Goal: Task Accomplishment & Management: Manage account settings

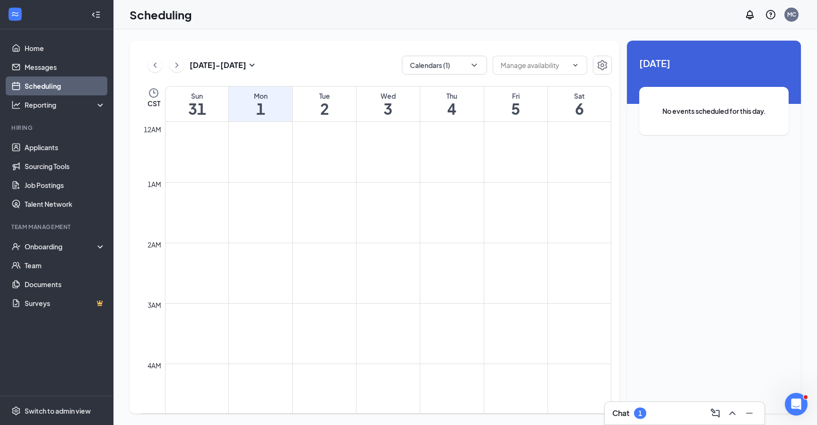
scroll to position [747, 0]
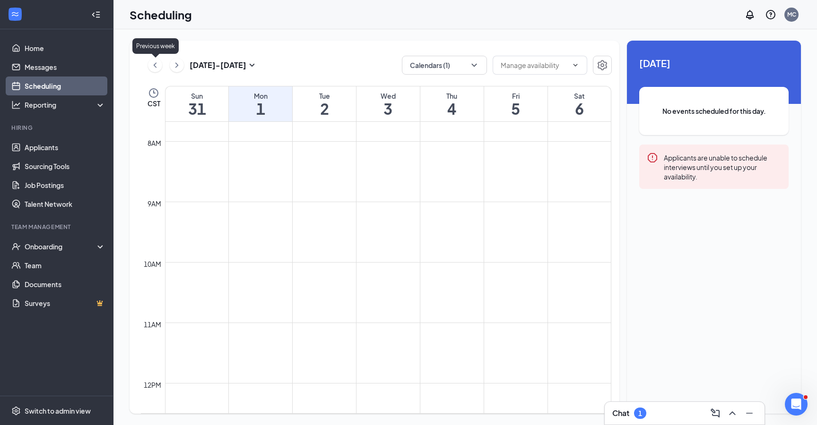
click at [157, 68] on icon "ChevronLeft" at bounding box center [154, 65] width 9 height 11
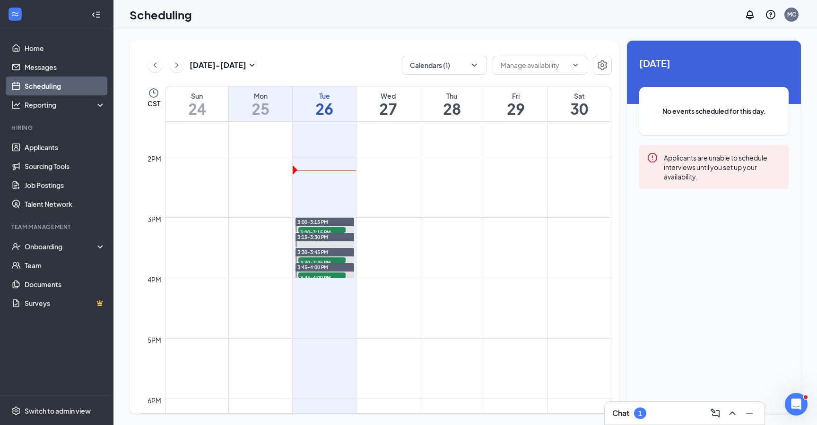
scroll to position [820, 0]
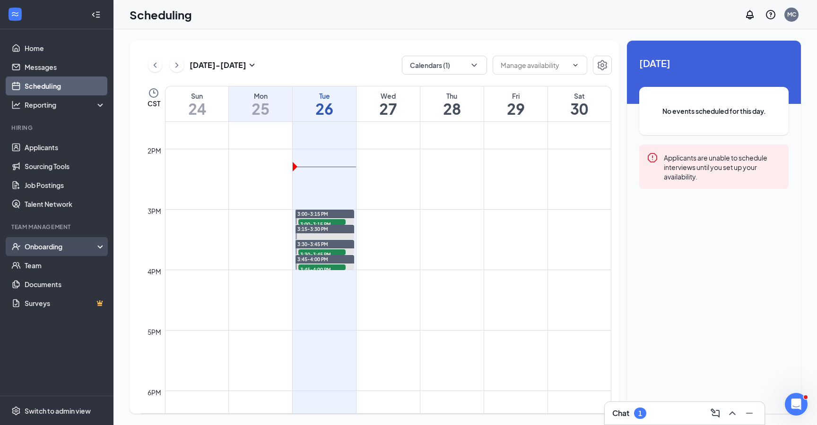
click at [51, 244] on div "Onboarding" at bounding box center [61, 246] width 73 height 9
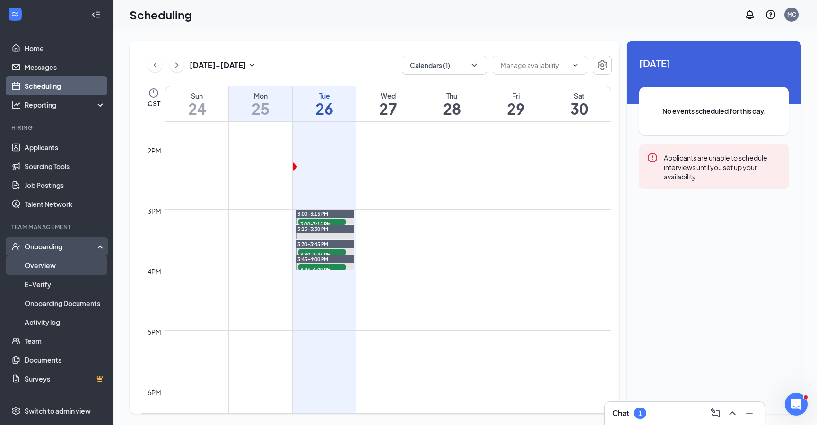
click at [50, 271] on link "Overview" at bounding box center [65, 265] width 81 height 19
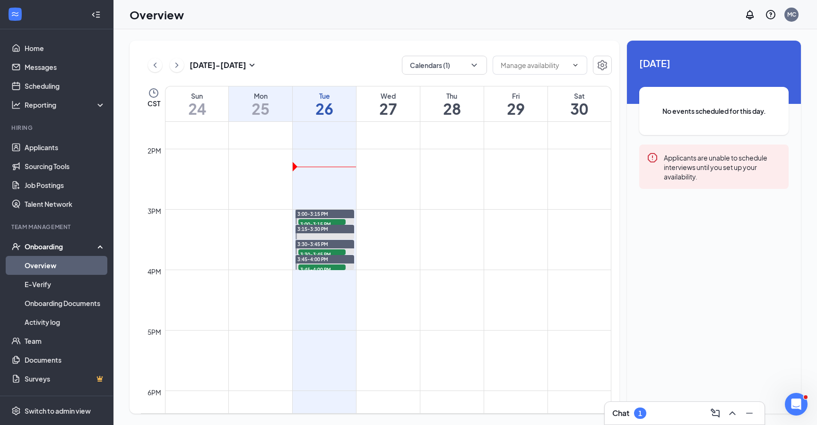
click at [47, 268] on link "Overview" at bounding box center [65, 265] width 81 height 19
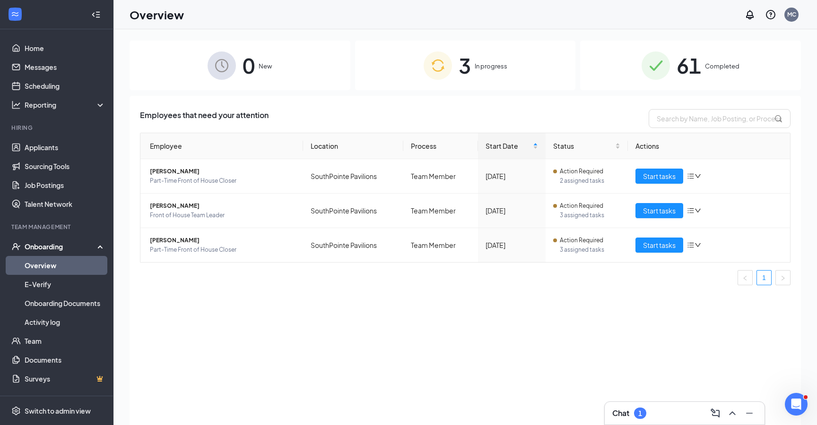
click at [672, 413] on div "Chat 1" at bounding box center [684, 413] width 145 height 15
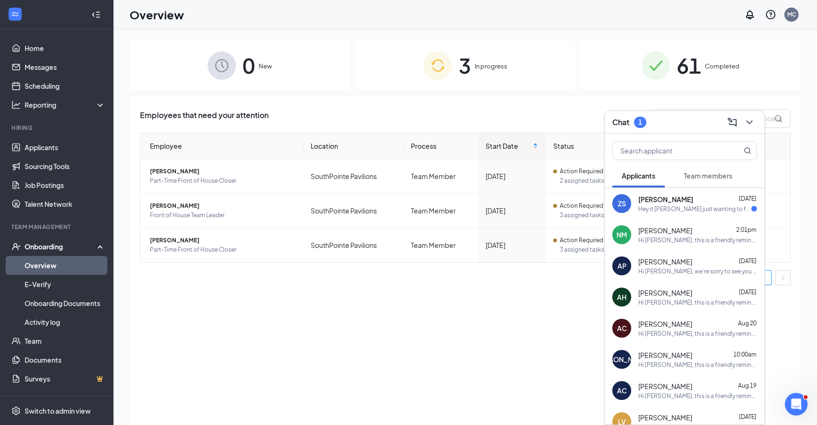
click at [704, 176] on span "Team members" at bounding box center [708, 176] width 49 height 9
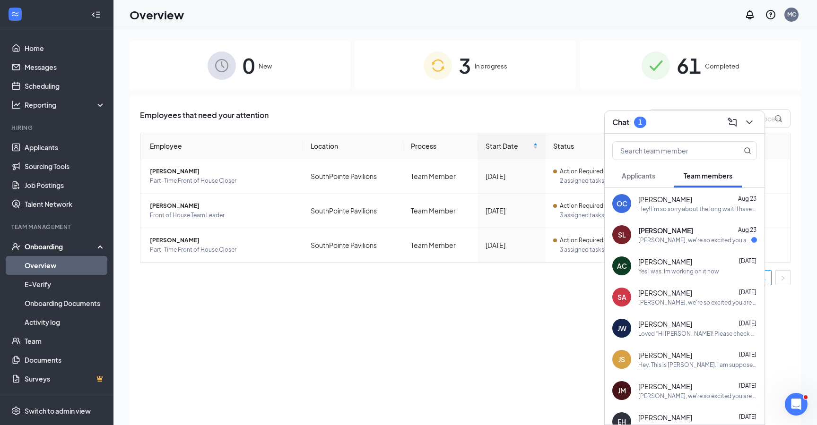
click at [690, 243] on div "Samantha, we're so excited you are joining the SouthPointe Pavilions Chick-fil-…" at bounding box center [694, 240] width 113 height 8
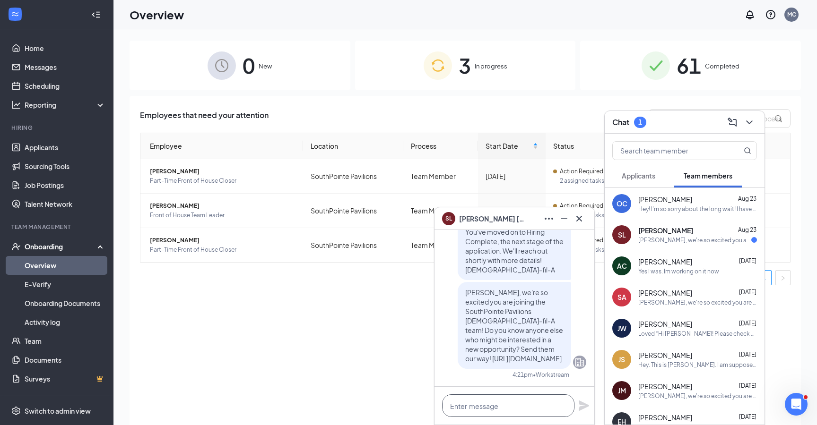
click at [498, 413] on textarea at bounding box center [508, 406] width 132 height 23
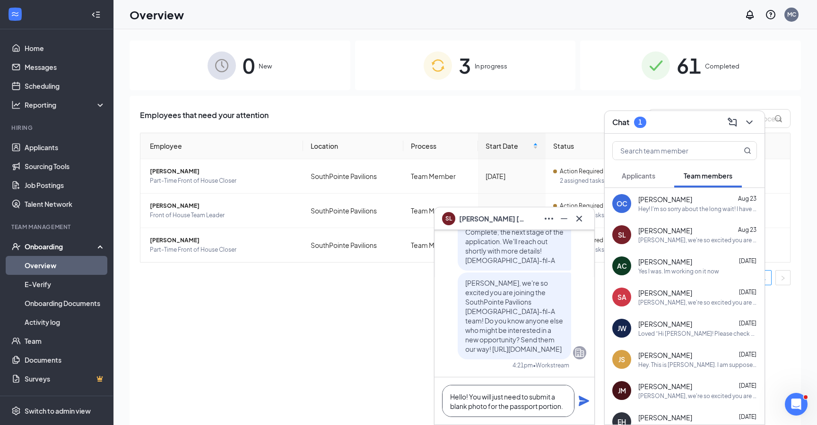
type textarea "Hello! You will just need to submit a blank photo for the passport portion."
click at [582, 405] on icon "Plane" at bounding box center [584, 401] width 10 height 10
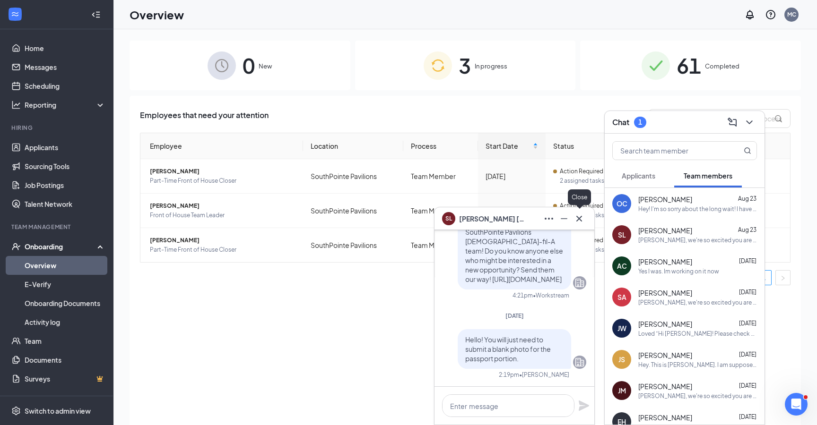
click at [582, 216] on icon "Cross" at bounding box center [578, 218] width 11 height 11
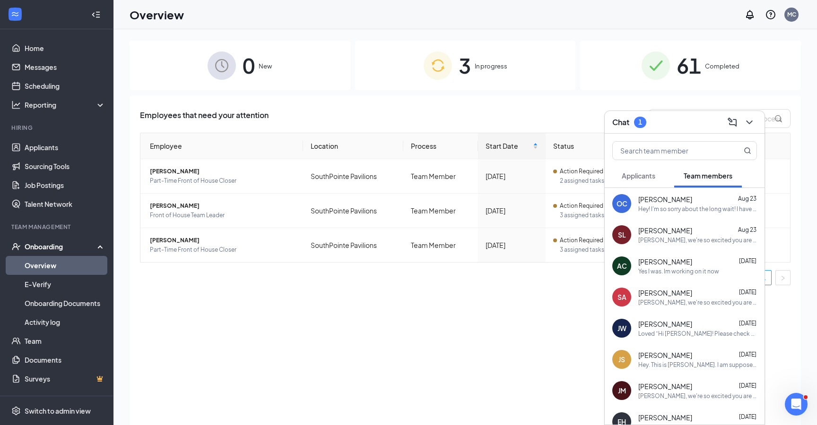
click at [691, 205] on div "Hey! I'm so sorry about the long wait! I have my birthday certificate i'm worki…" at bounding box center [697, 209] width 119 height 8
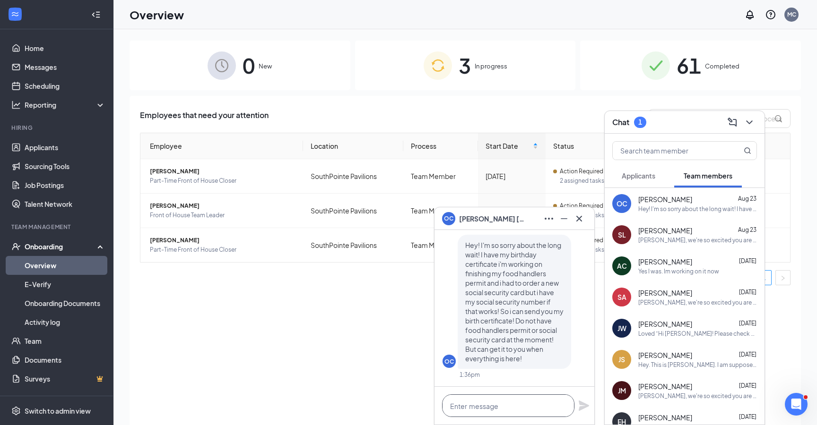
click at [492, 410] on textarea at bounding box center [508, 406] width 132 height 23
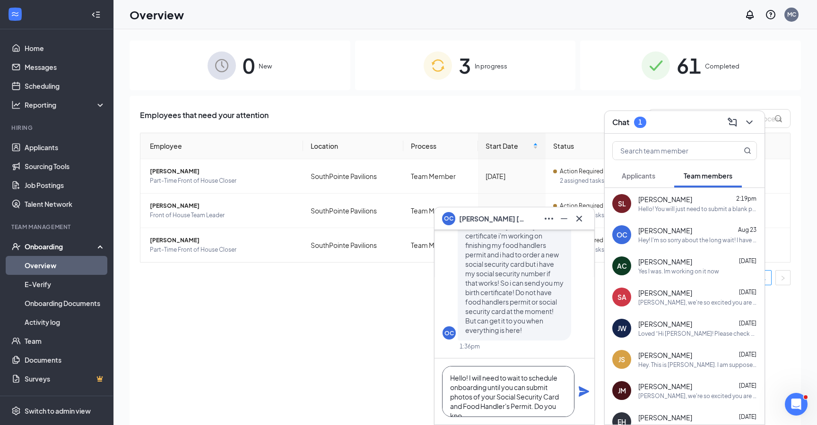
scroll to position [9, 0]
type textarea "Hello! I will need to wait to schedule onboarding until you can submit photos o…"
click at [582, 389] on icon "Plane" at bounding box center [584, 392] width 10 height 10
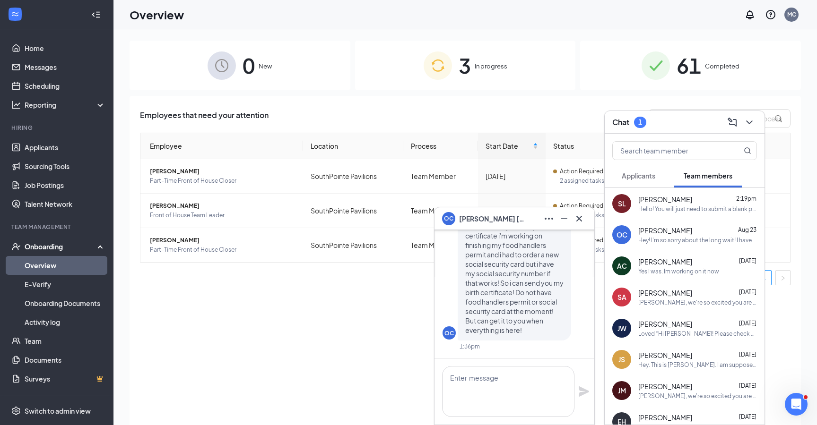
scroll to position [0, 0]
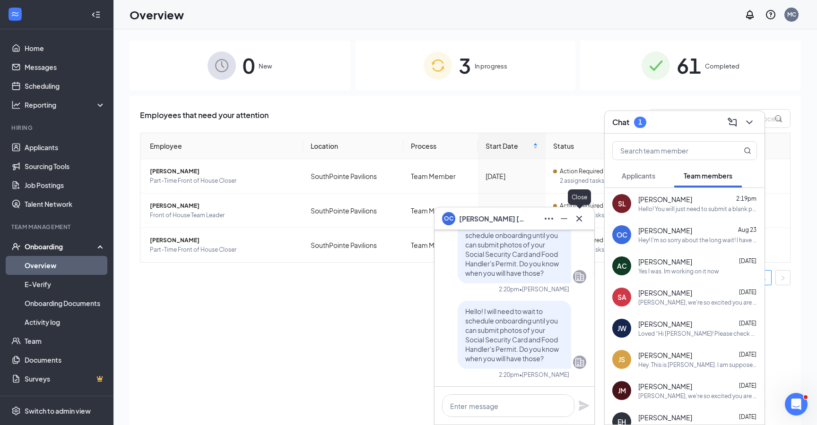
click at [578, 221] on icon "Cross" at bounding box center [578, 218] width 11 height 11
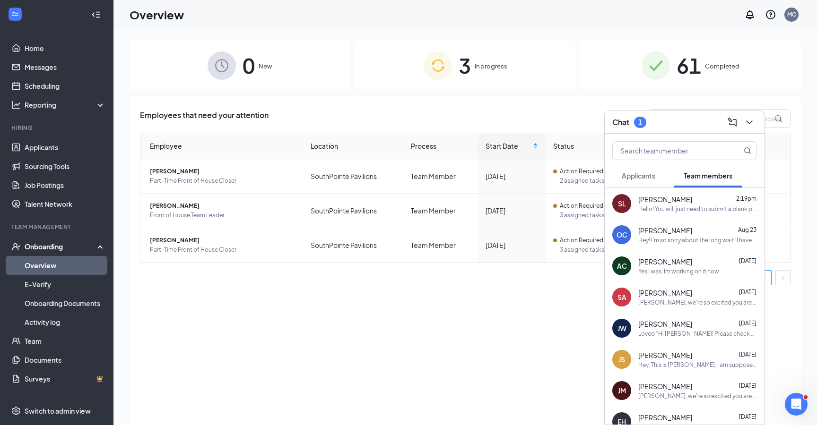
click at [752, 126] on icon "ChevronDown" at bounding box center [749, 122] width 11 height 11
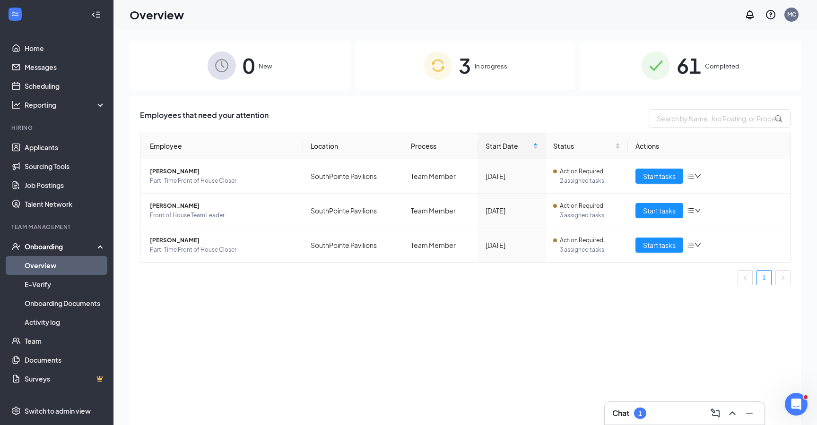
click at [657, 406] on div "Chat 1" at bounding box center [685, 413] width 160 height 23
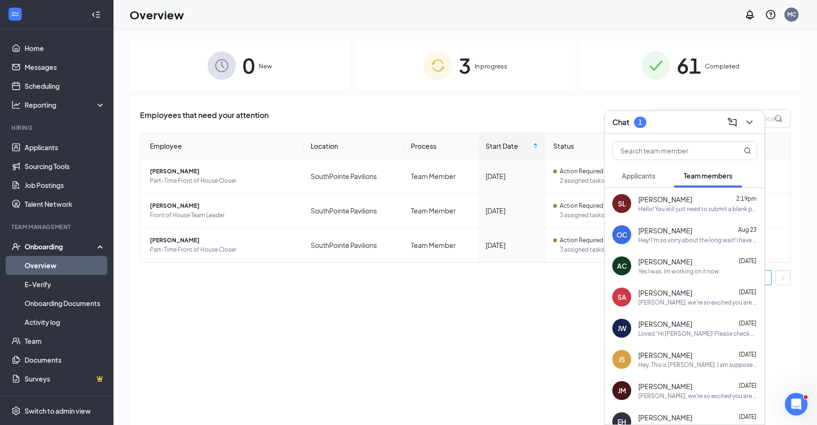
click at [640, 176] on span "Applicants" at bounding box center [639, 176] width 34 height 9
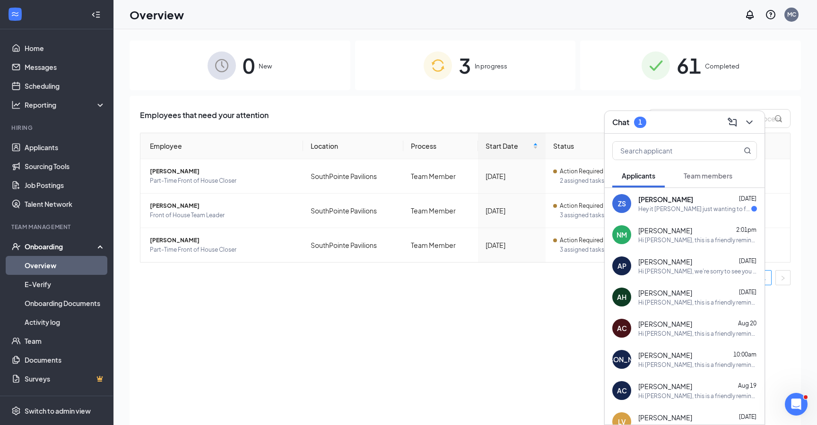
click at [660, 208] on div "Hey it Zach just wanting to follow up" at bounding box center [694, 209] width 113 height 8
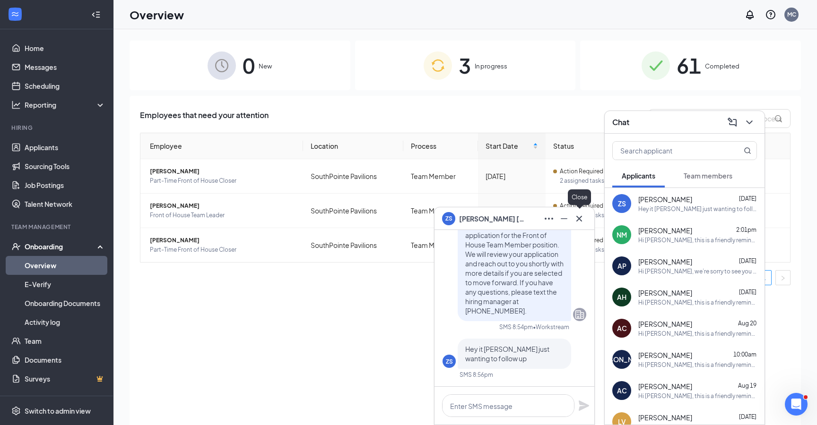
click at [582, 217] on icon "Cross" at bounding box center [578, 218] width 11 height 11
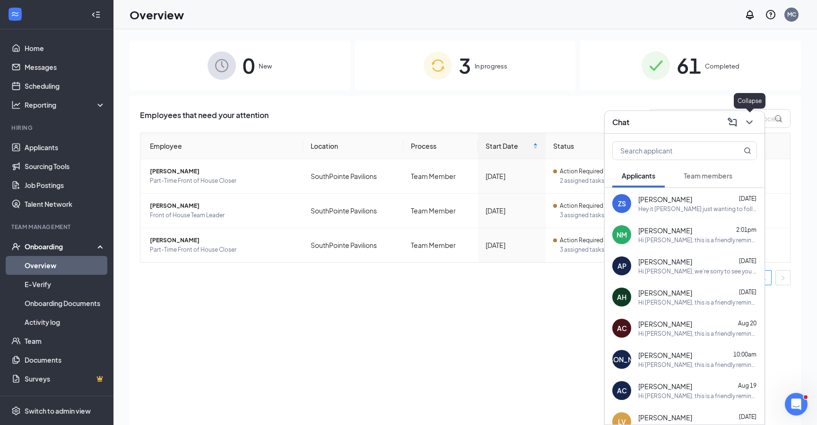
click at [754, 124] on icon "ChevronDown" at bounding box center [749, 122] width 11 height 11
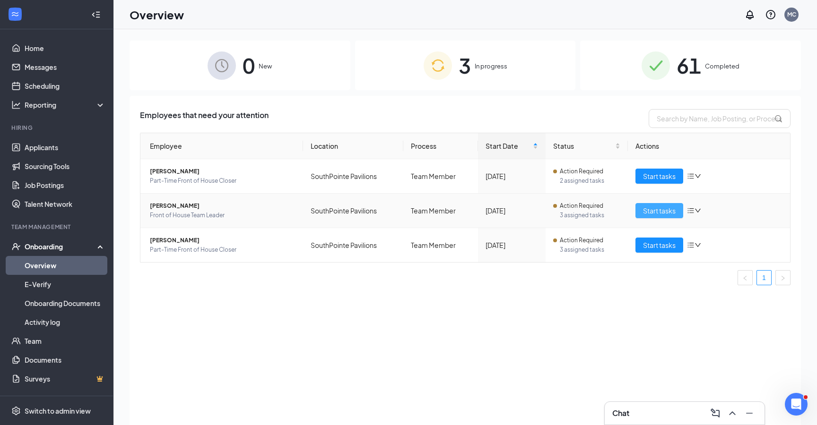
click at [660, 209] on span "Start tasks" at bounding box center [659, 211] width 33 height 10
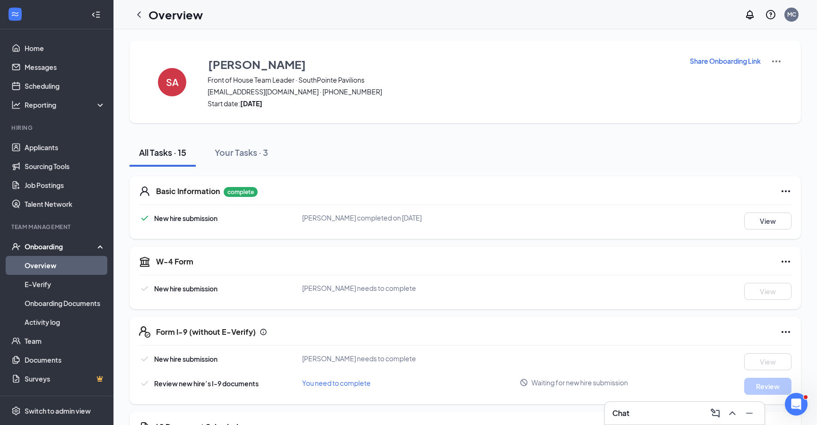
click at [731, 62] on p "Share Onboarding Link" at bounding box center [725, 60] width 71 height 9
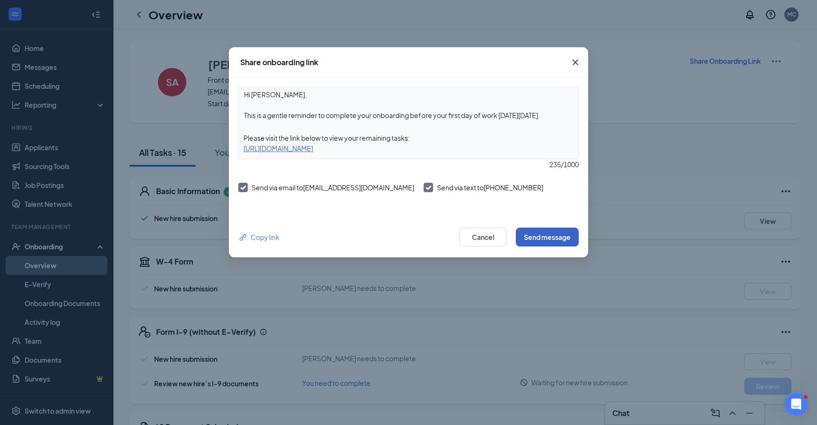
click at [541, 241] on button "Send message" at bounding box center [547, 237] width 63 height 19
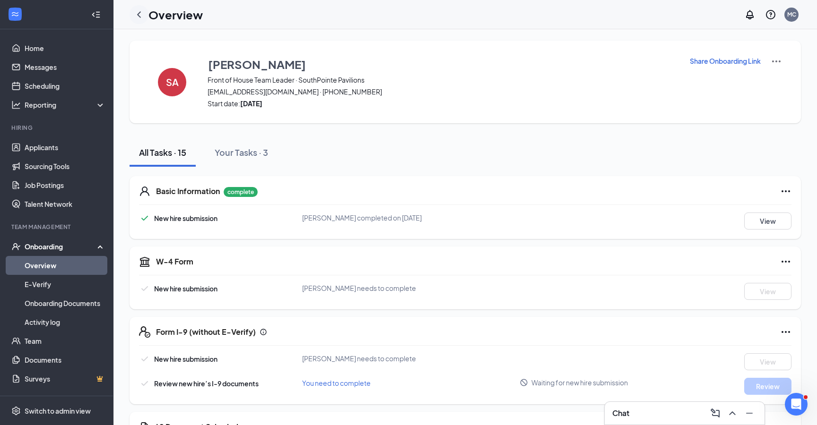
click at [146, 17] on div at bounding box center [139, 14] width 19 height 19
click at [139, 14] on icon "ChevronLeft" at bounding box center [139, 14] width 4 height 6
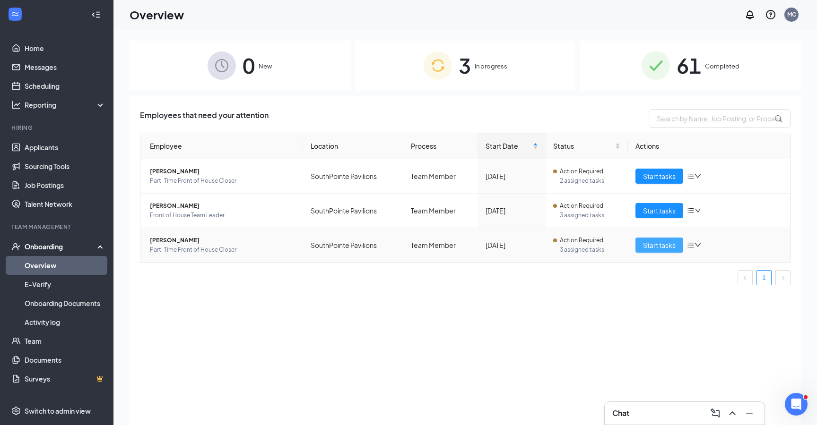
click at [650, 244] on span "Start tasks" at bounding box center [659, 245] width 33 height 10
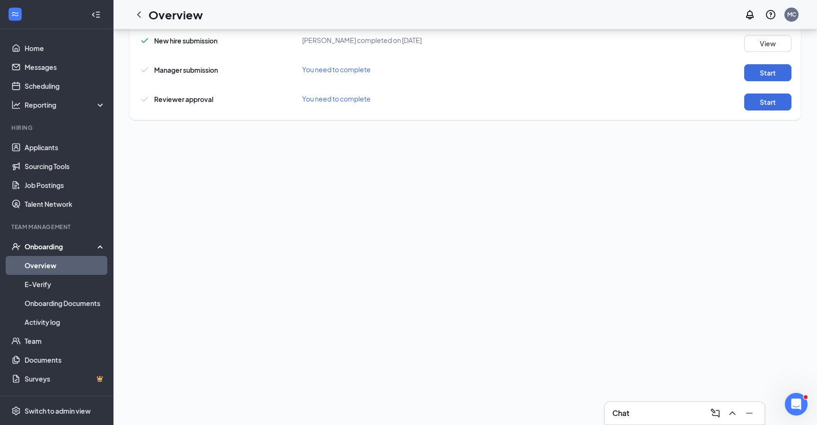
scroll to position [286, 0]
click at [773, 74] on button "Start" at bounding box center [767, 73] width 47 height 17
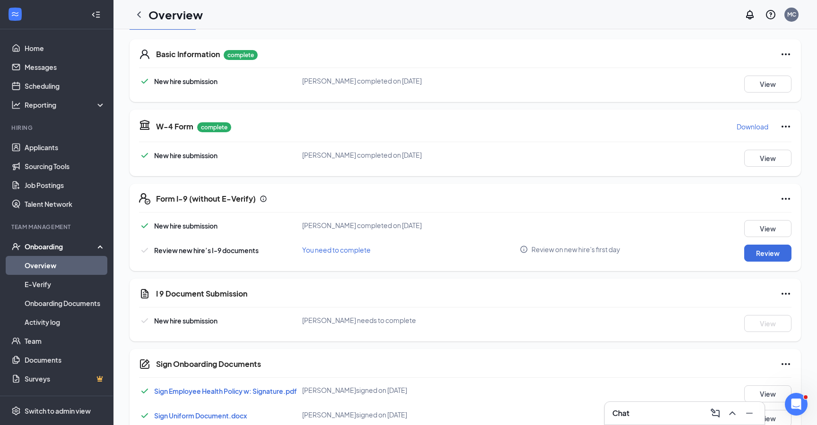
scroll to position [0, 0]
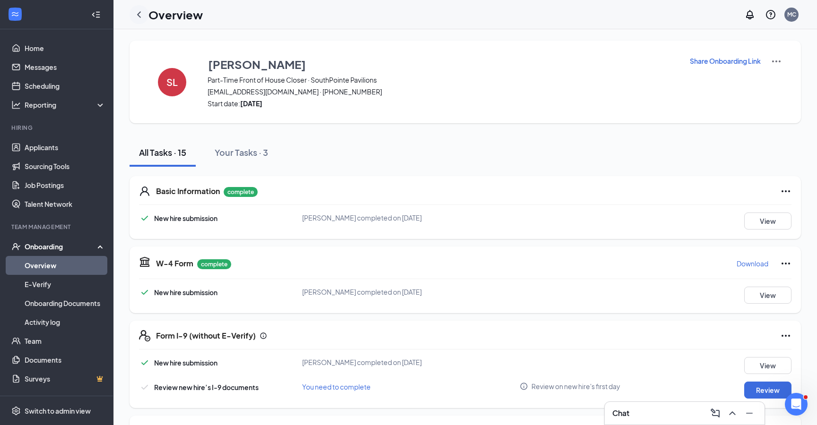
click at [142, 16] on icon "ChevronLeft" at bounding box center [138, 14] width 11 height 11
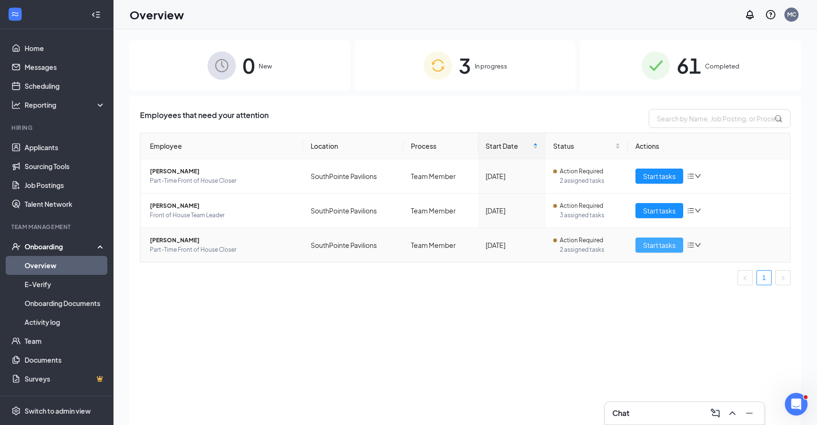
click at [672, 248] on span "Start tasks" at bounding box center [659, 245] width 33 height 10
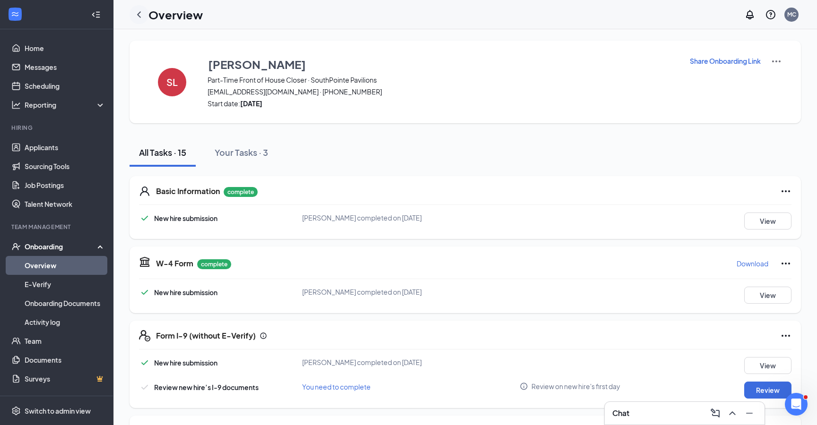
click at [138, 12] on icon "ChevronLeft" at bounding box center [138, 14] width 11 height 11
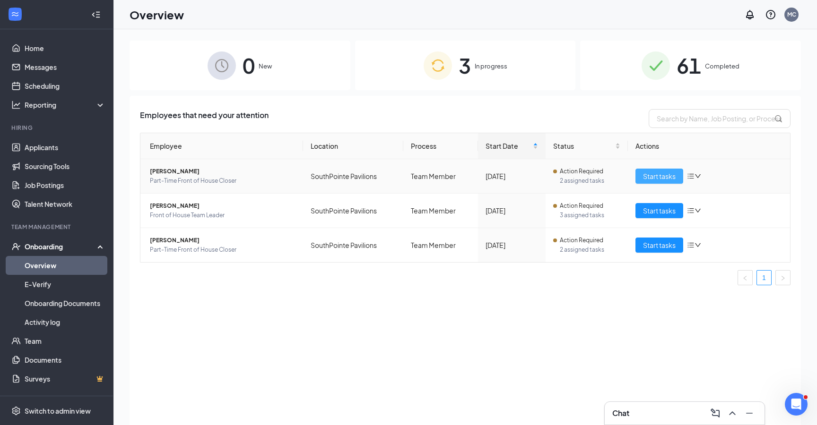
click at [656, 179] on span "Start tasks" at bounding box center [659, 176] width 33 height 10
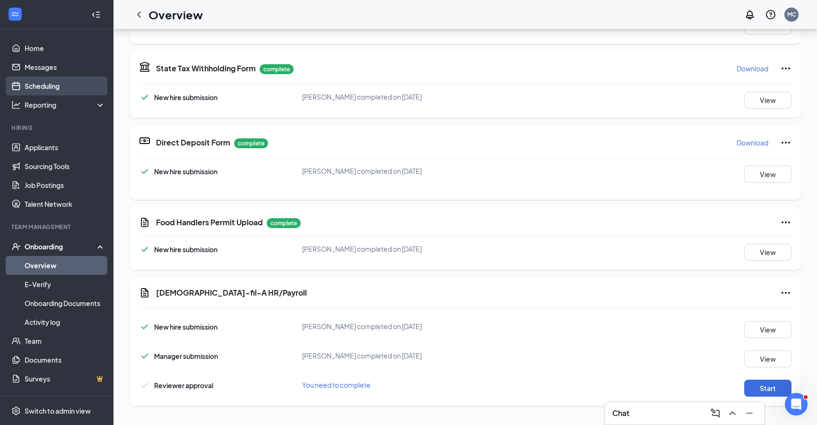
click at [66, 79] on link "Scheduling" at bounding box center [65, 86] width 81 height 19
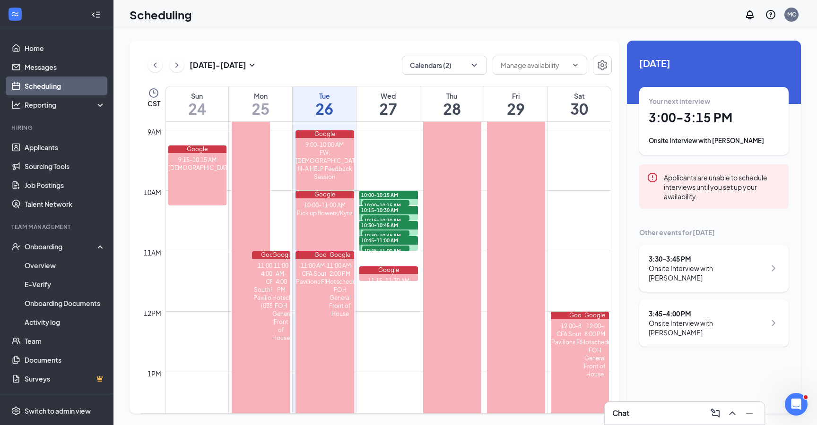
scroll to position [518, 0]
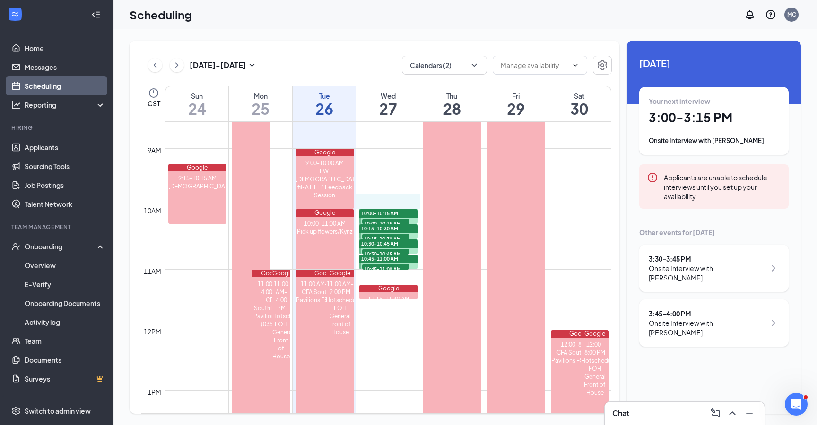
drag, startPoint x: 387, startPoint y: 197, endPoint x: 387, endPoint y: 202, distance: 5.2
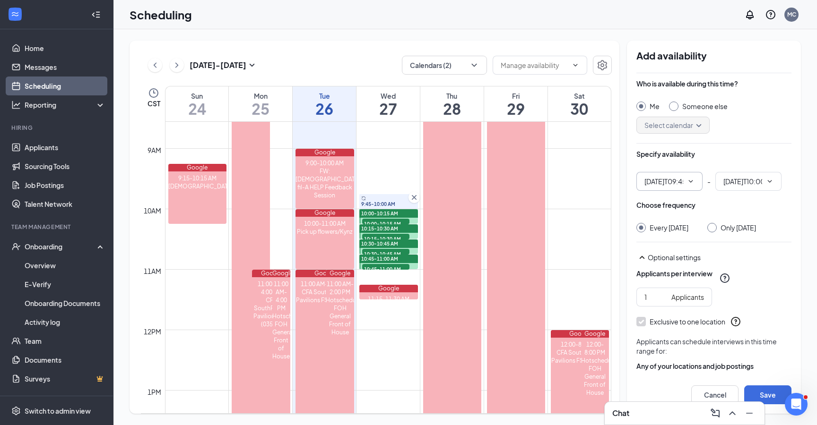
type input "09:45 AM"
type input "10:00 AM"
click at [714, 227] on input "Only Wednesday, Aug 27" at bounding box center [710, 226] width 7 height 7
radio input "true"
radio input "false"
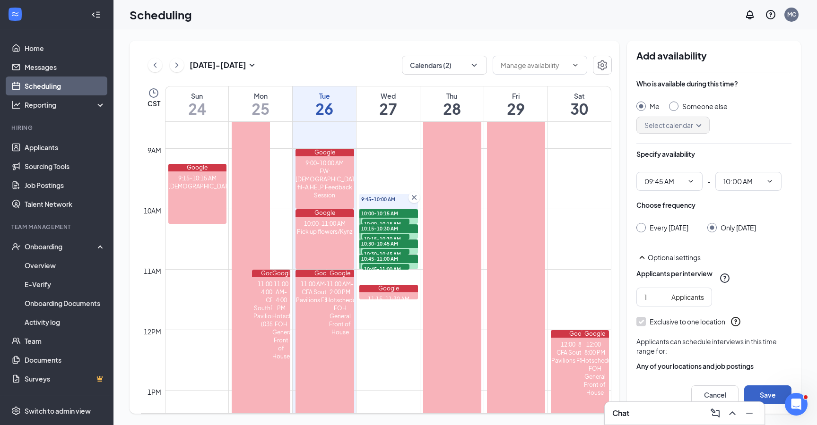
click at [773, 391] on button "Save" at bounding box center [767, 395] width 47 height 19
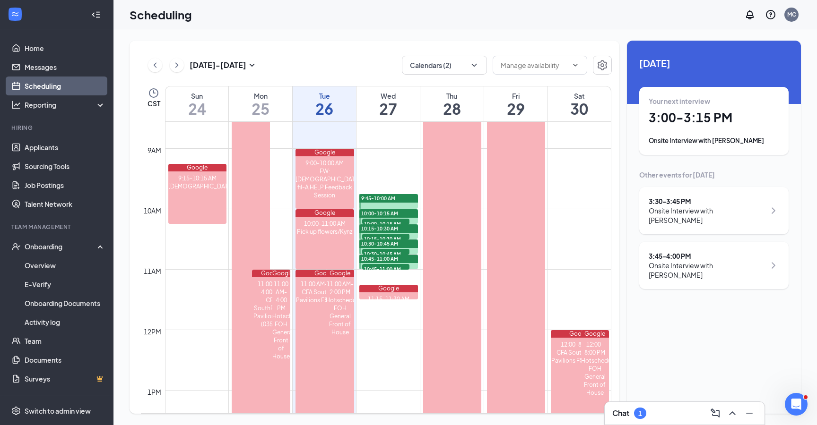
click at [179, 66] on icon "ChevronRight" at bounding box center [176, 65] width 9 height 11
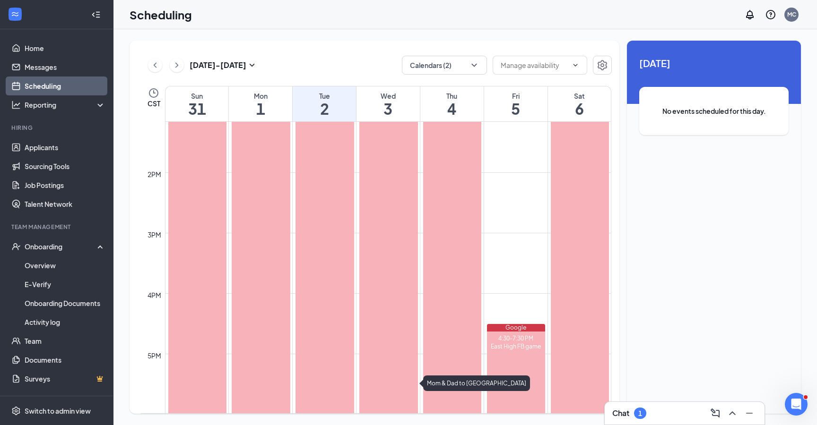
scroll to position [868, 0]
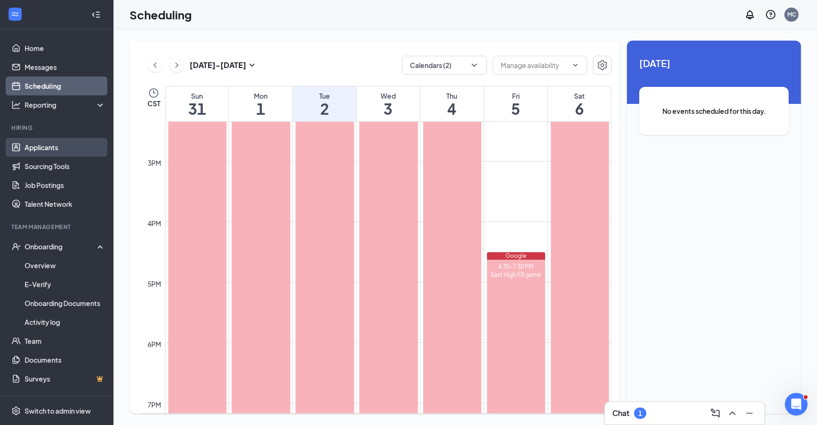
click at [43, 156] on link "Applicants" at bounding box center [65, 147] width 81 height 19
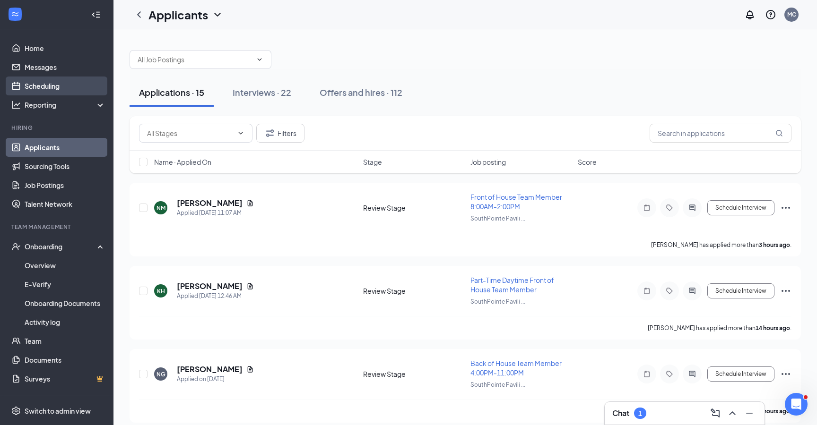
click at [38, 91] on link "Scheduling" at bounding box center [65, 86] width 81 height 19
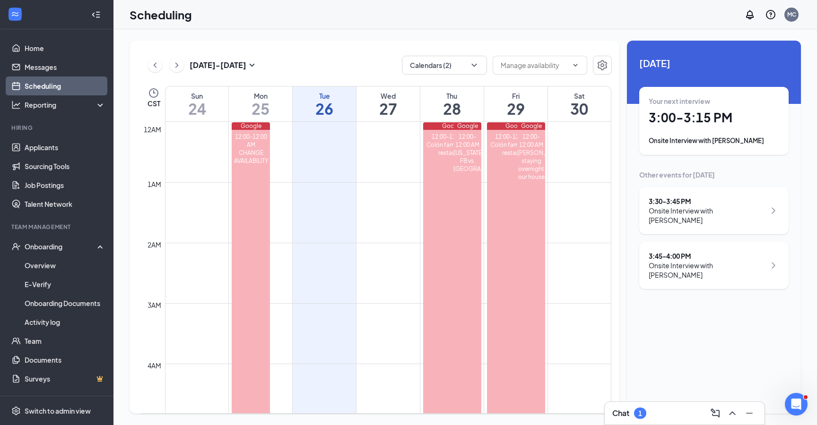
scroll to position [465, 0]
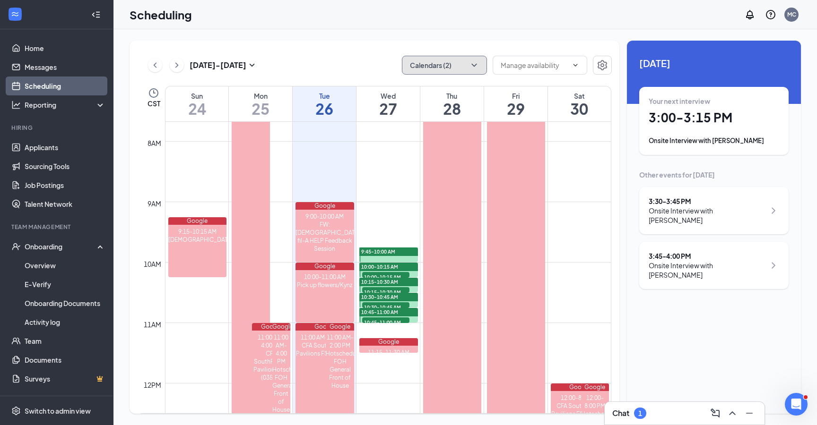
click at [458, 70] on button "Calendars (2)" at bounding box center [444, 65] width 85 height 19
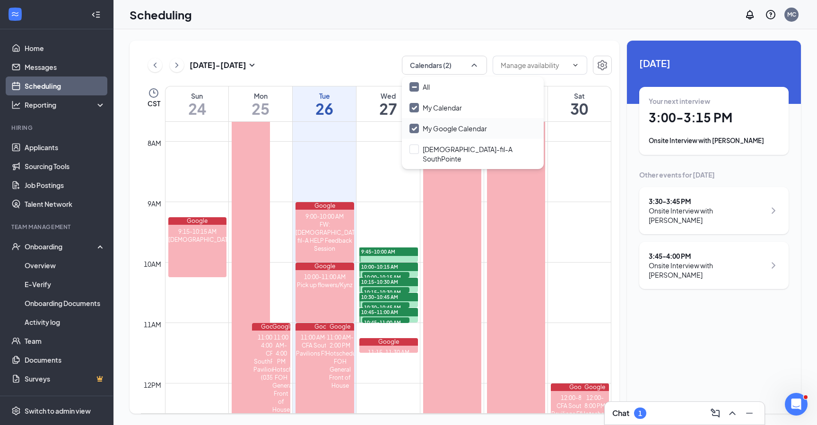
click at [414, 128] on input "My Google Calendar" at bounding box center [448, 128] width 78 height 9
checkbox input "false"
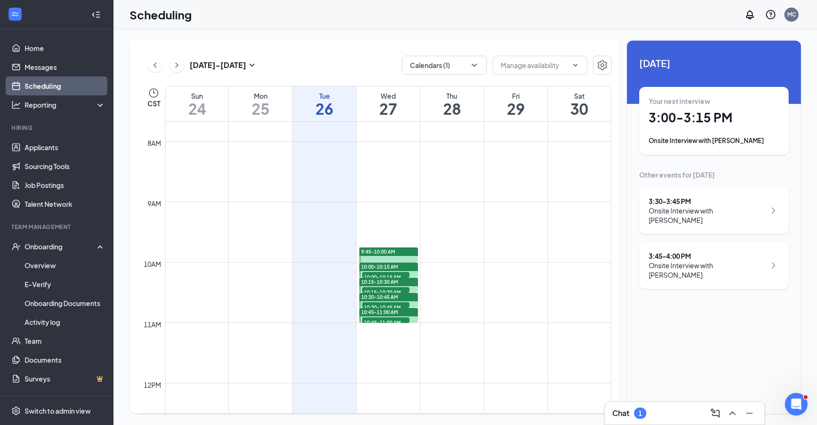
click at [379, 49] on div "Aug 24 - Aug 30 Calendars (1) CST Sun 24 Mon 25 Tue 26 Wed 27 Thu 28 Fri 29 Sat…" at bounding box center [375, 227] width 490 height 373
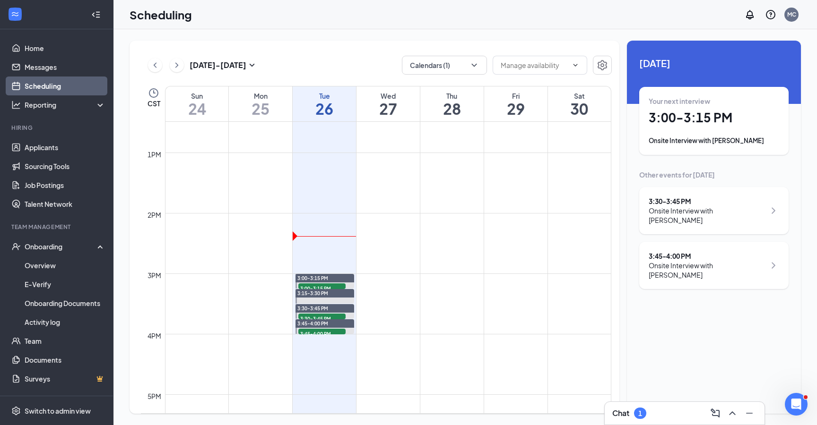
scroll to position [756, 0]
click at [667, 408] on div "Chat 1" at bounding box center [684, 413] width 145 height 15
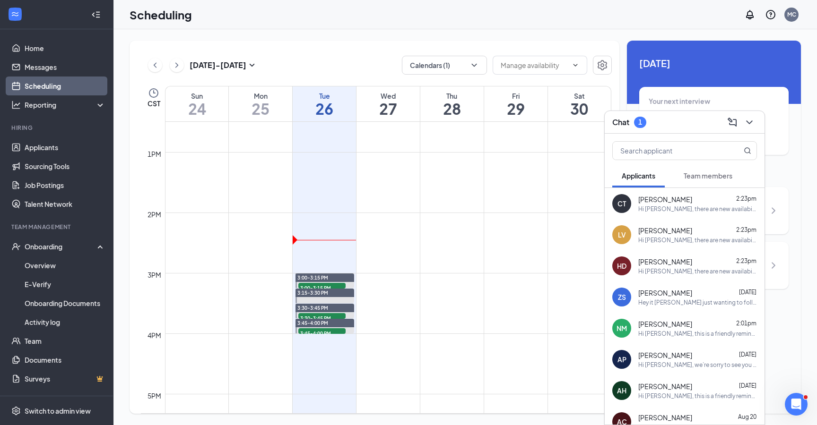
click at [715, 177] on span "Team members" at bounding box center [708, 176] width 49 height 9
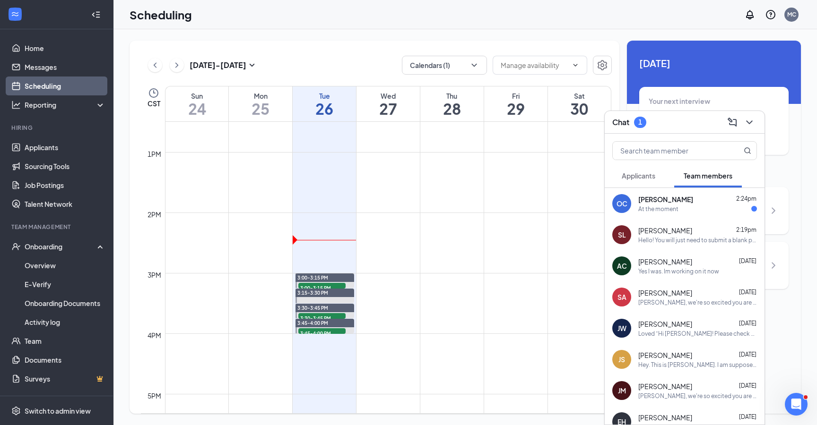
click at [695, 203] on div "Olivia Collier 2:24pm" at bounding box center [697, 199] width 119 height 9
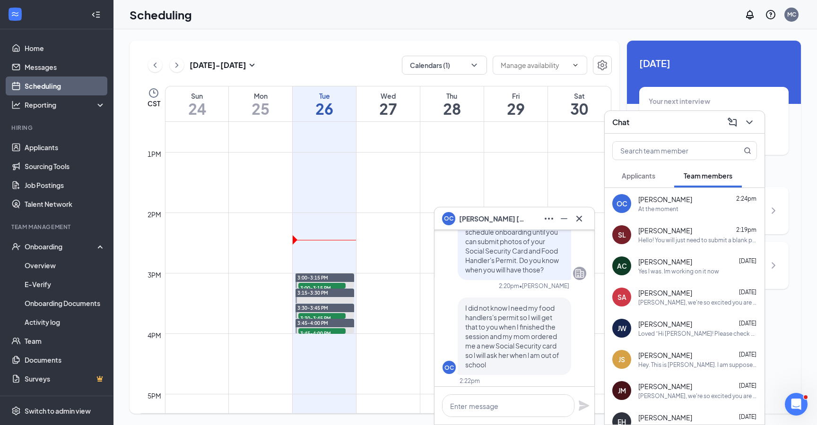
scroll to position [-68, 0]
click at [575, 219] on icon "Cross" at bounding box center [578, 218] width 11 height 11
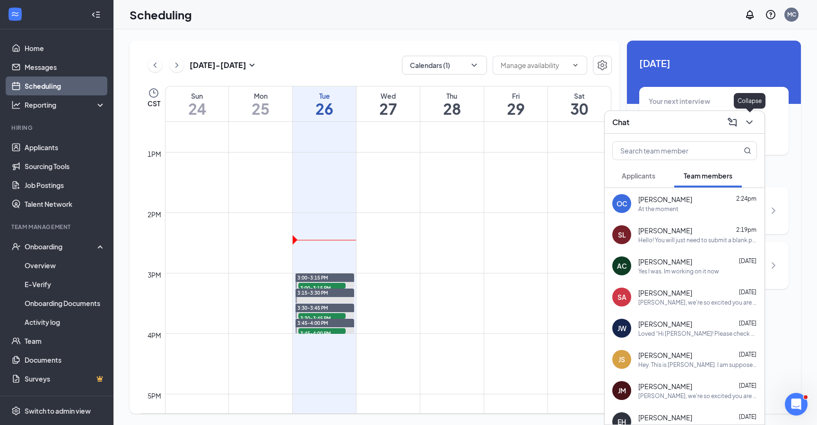
click at [754, 120] on icon "ChevronDown" at bounding box center [749, 122] width 11 height 11
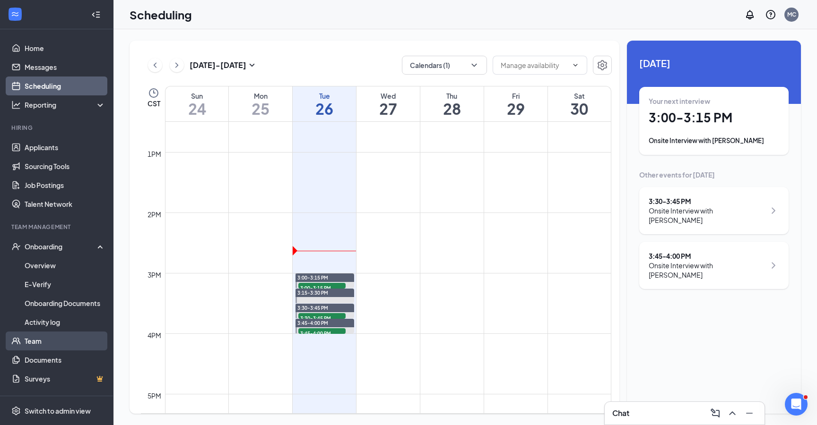
click at [32, 345] on link "Team" at bounding box center [65, 341] width 81 height 19
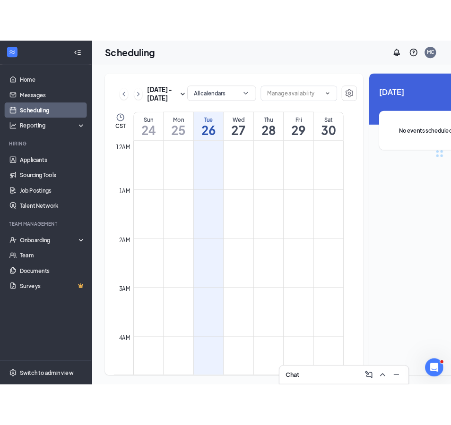
scroll to position [465, 0]
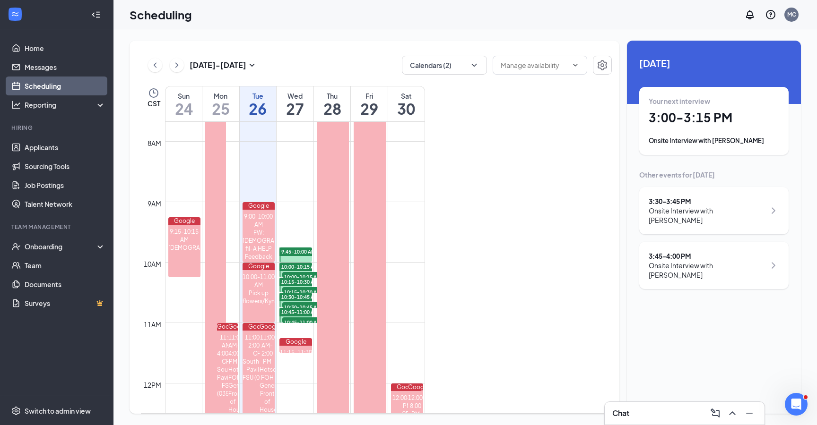
click at [744, 138] on div "Onsite Interview with [PERSON_NAME]" at bounding box center [714, 140] width 130 height 9
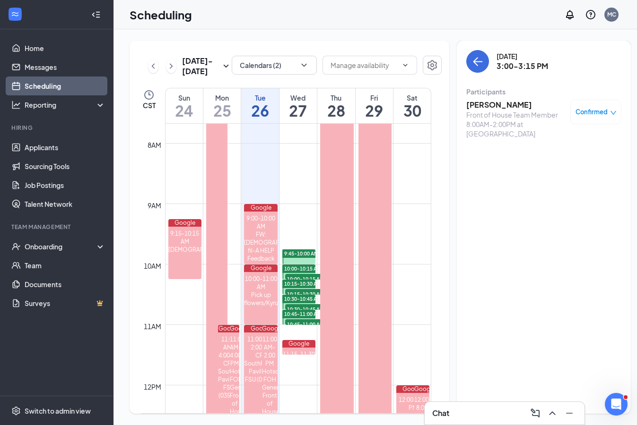
click at [487, 108] on h3 "[PERSON_NAME]" at bounding box center [515, 105] width 99 height 10
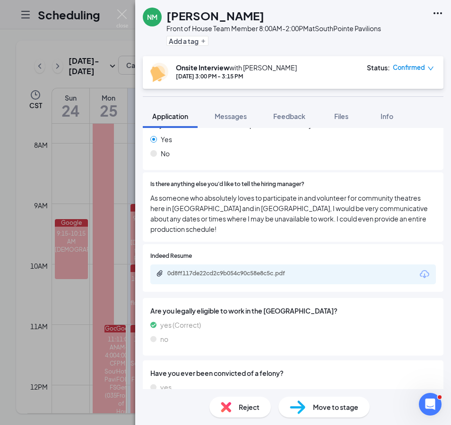
scroll to position [853, 0]
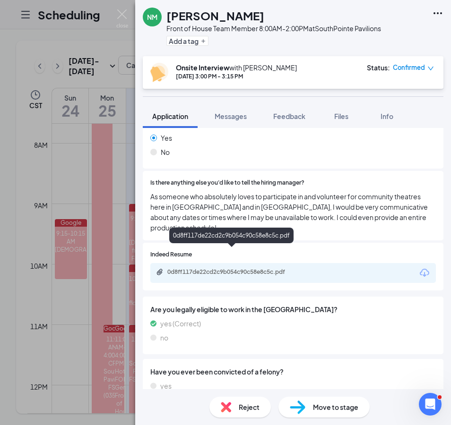
click at [244, 269] on div "0d8ff117de22cd2c9b054c90c58e8c5c.pdf" at bounding box center [233, 273] width 132 height 8
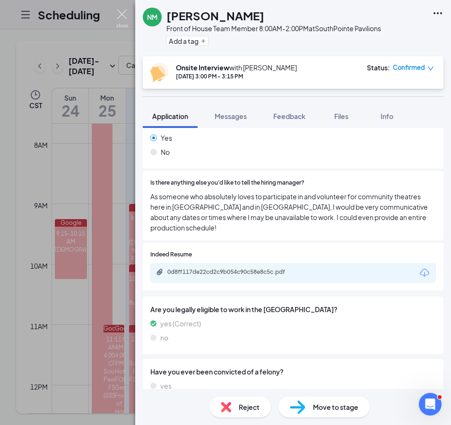
click at [125, 15] on img at bounding box center [122, 18] width 12 height 18
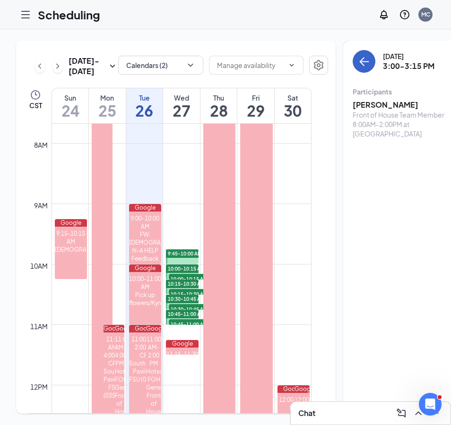
click at [360, 62] on icon "ArrowLeft" at bounding box center [362, 61] width 5 height 9
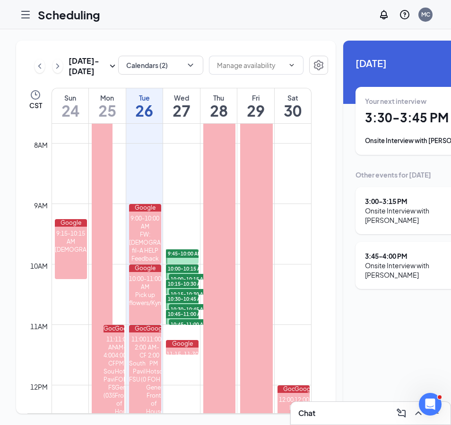
click at [390, 114] on h1 "3:30 - 3:45 PM" at bounding box center [430, 118] width 130 height 16
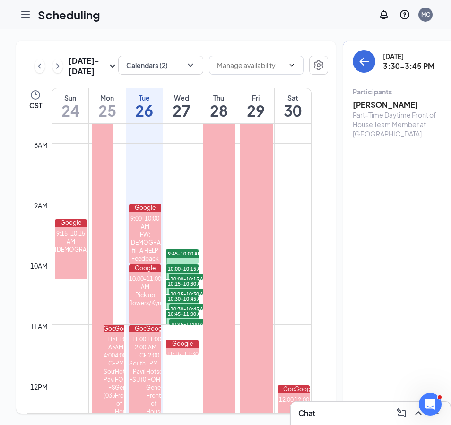
click at [376, 106] on h3 "Ellie Blodgett" at bounding box center [402, 105] width 99 height 10
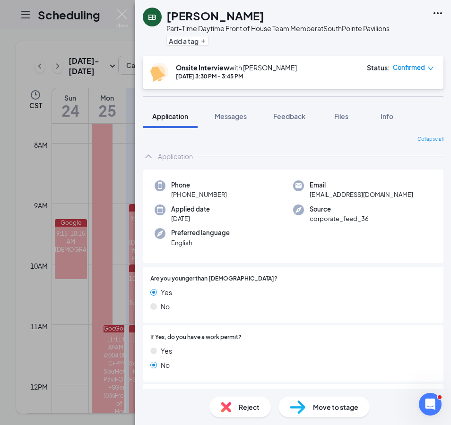
click at [272, 156] on div at bounding box center [320, 156] width 247 height 0
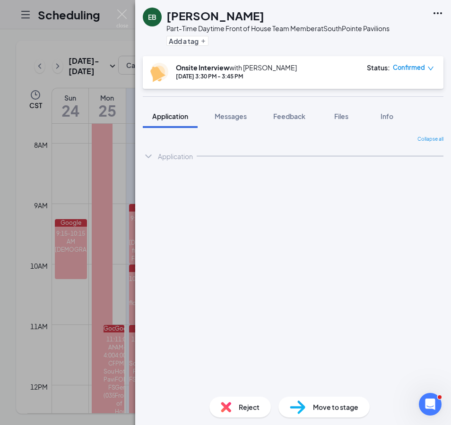
click at [160, 153] on div "Application" at bounding box center [175, 156] width 35 height 9
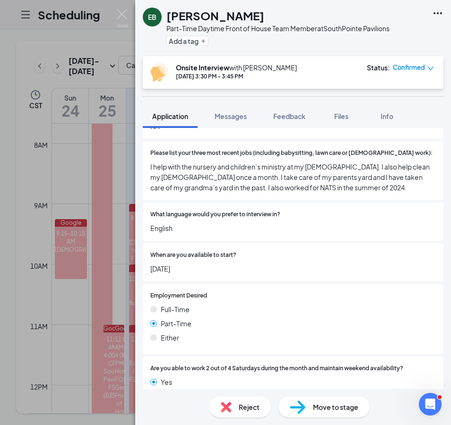
scroll to position [327, 0]
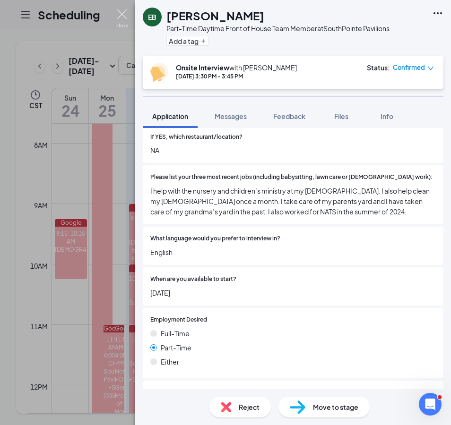
click at [123, 12] on img at bounding box center [122, 18] width 12 height 18
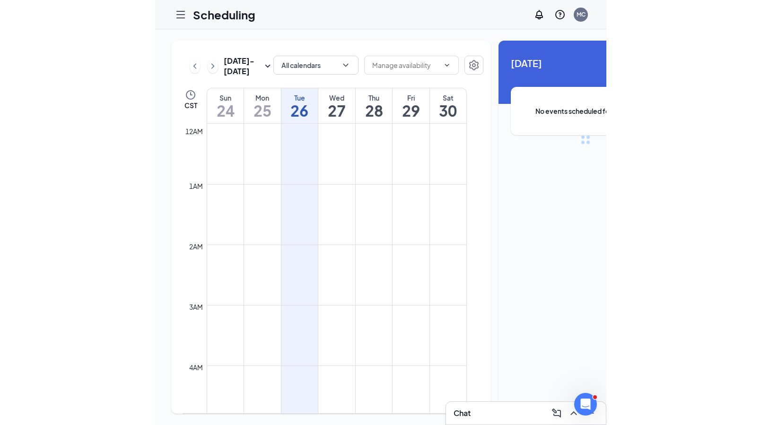
scroll to position [465, 0]
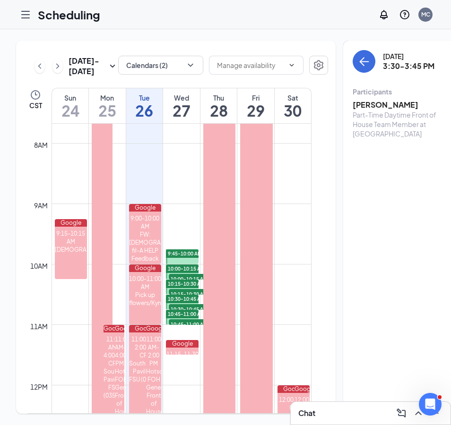
click at [35, 34] on div "[DATE] - [DATE] Calendars (2) CST Sun 24 Mon 25 Tue 26 Wed 27 Thu 28 Fri 29 Sat…" at bounding box center [266, 227] width 533 height 396
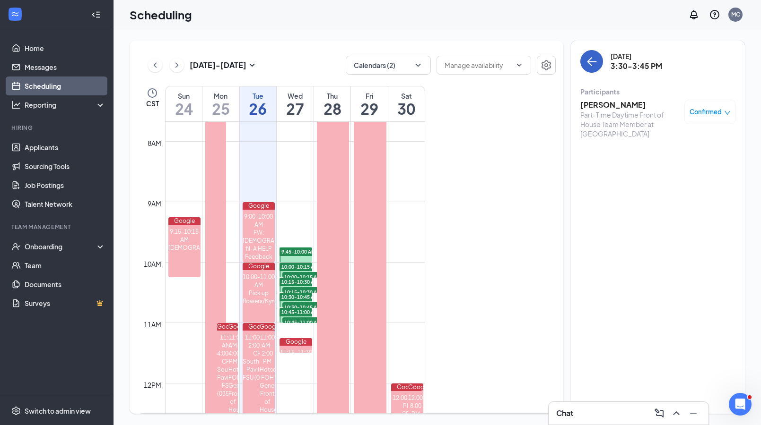
click at [451, 66] on icon "ArrowLeft" at bounding box center [591, 61] width 11 height 11
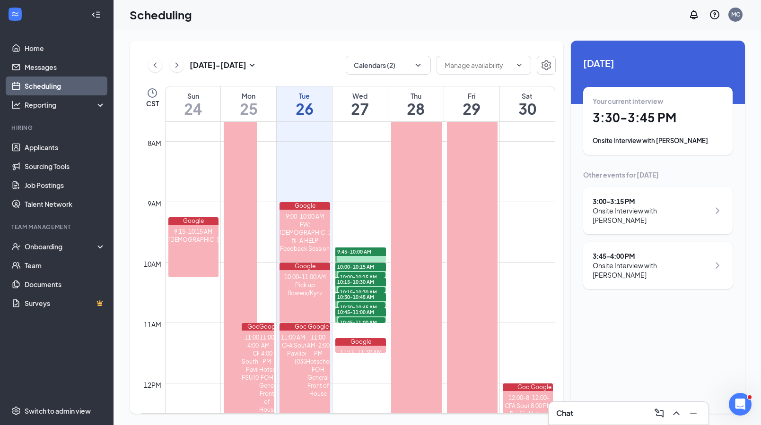
click at [451, 208] on div "Onsite Interview with Noah Mason" at bounding box center [650, 215] width 117 height 19
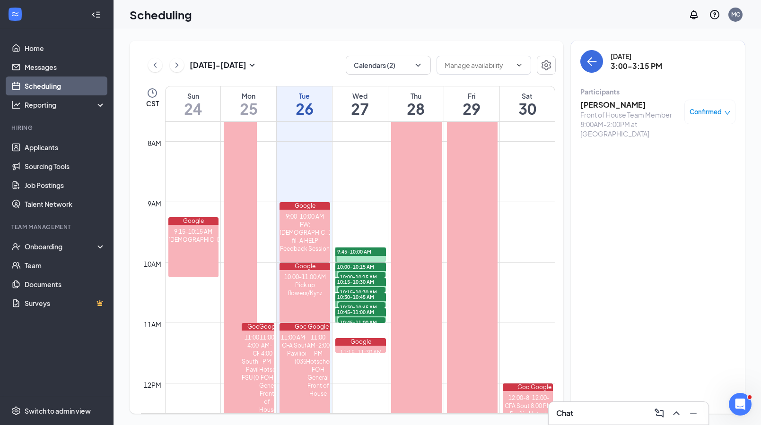
click at [451, 105] on h3 "[PERSON_NAME]" at bounding box center [629, 105] width 99 height 10
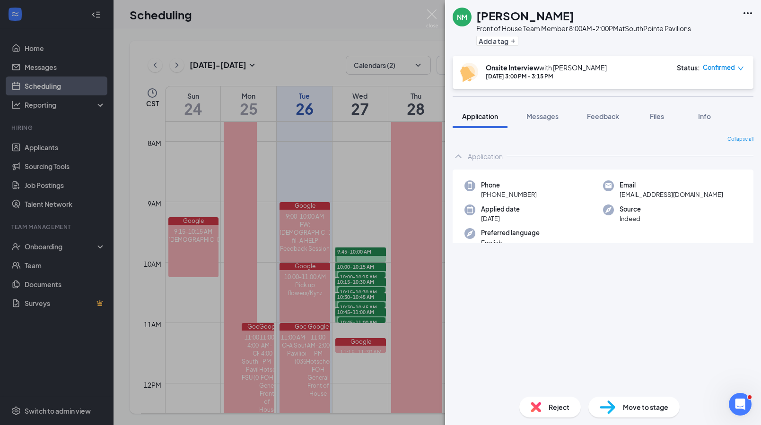
click at [451, 405] on span "Move to stage" at bounding box center [645, 407] width 45 height 10
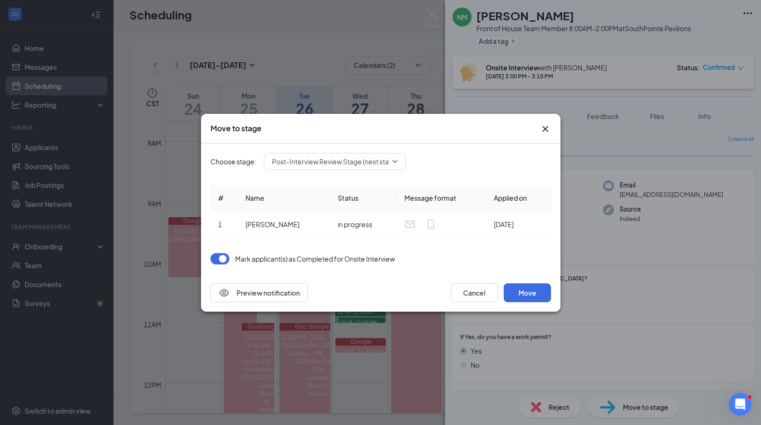
click at [347, 163] on span "Post-Interview Review Stage (next stage)" at bounding box center [335, 162] width 127 height 14
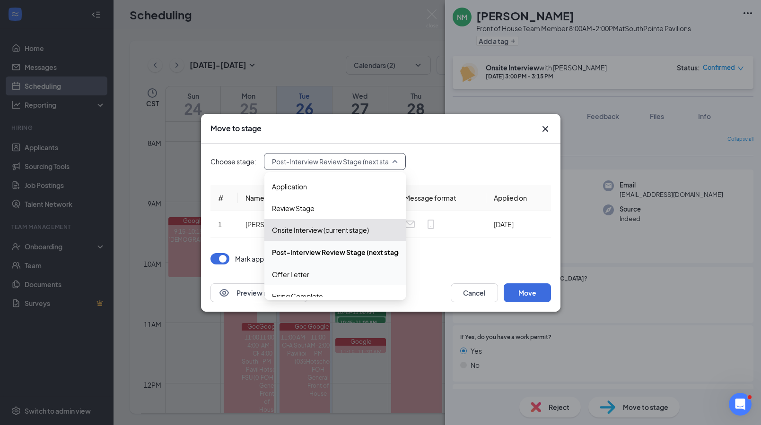
click at [306, 277] on span "Offer Letter" at bounding box center [290, 274] width 37 height 10
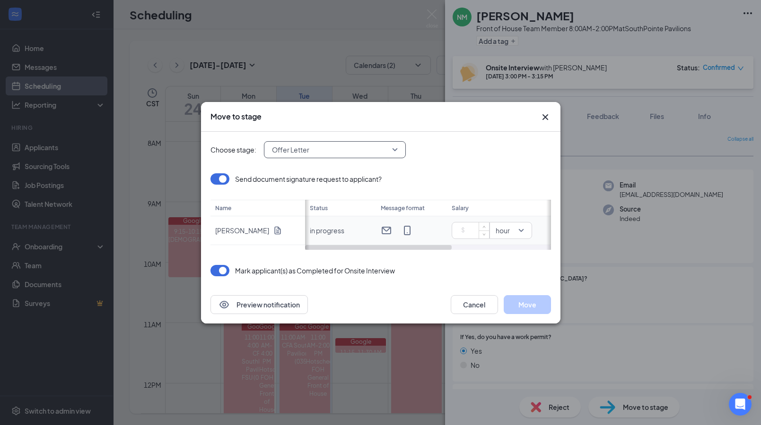
click at [451, 235] on input at bounding box center [472, 231] width 33 height 14
type input "15.5"
click at [451, 305] on button "Move" at bounding box center [527, 304] width 47 height 19
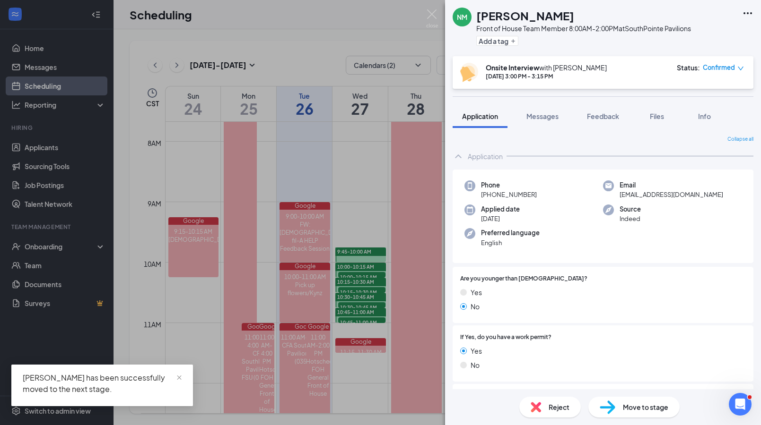
click at [433, 9] on div "NM Noah Mason Front of House Team Member 8:00AM-2:00PM at SouthPointe Pavilions…" at bounding box center [380, 212] width 761 height 425
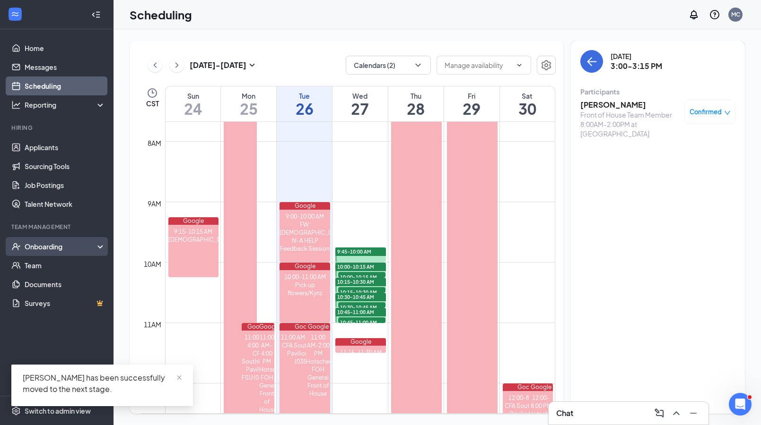
click at [52, 250] on div "Onboarding" at bounding box center [61, 246] width 73 height 9
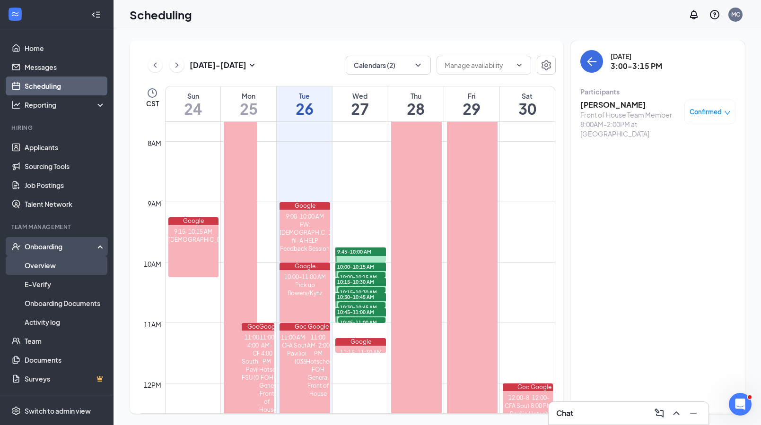
click at [52, 273] on link "Overview" at bounding box center [65, 265] width 81 height 19
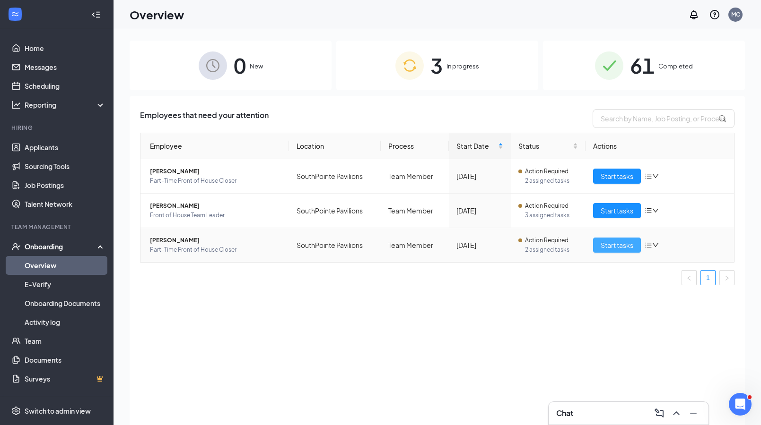
click at [451, 245] on span "Start tasks" at bounding box center [616, 245] width 33 height 10
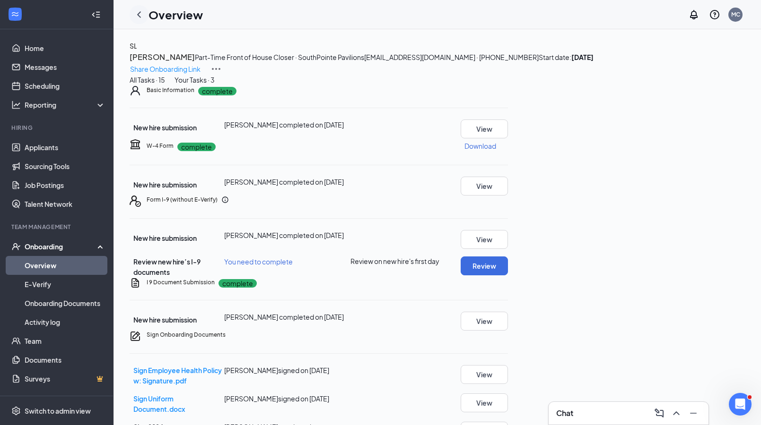
click at [142, 13] on icon "ChevronLeft" at bounding box center [138, 14] width 11 height 11
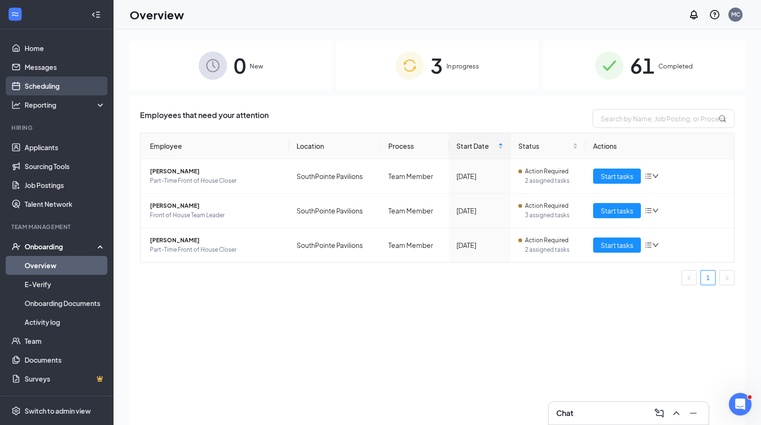
click at [52, 83] on link "Scheduling" at bounding box center [65, 86] width 81 height 19
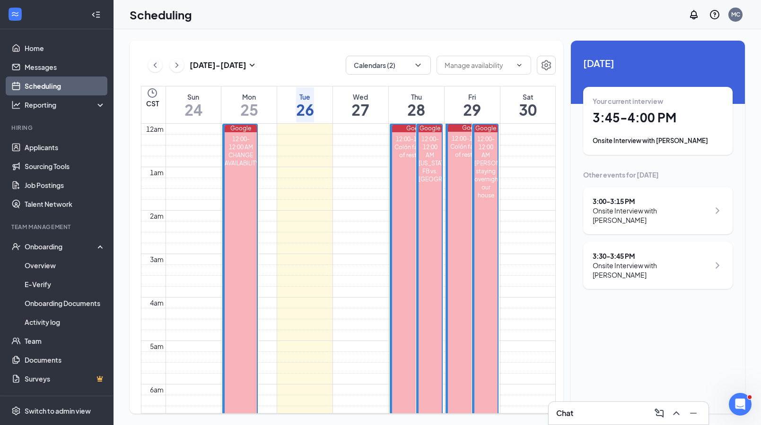
scroll to position [465, 0]
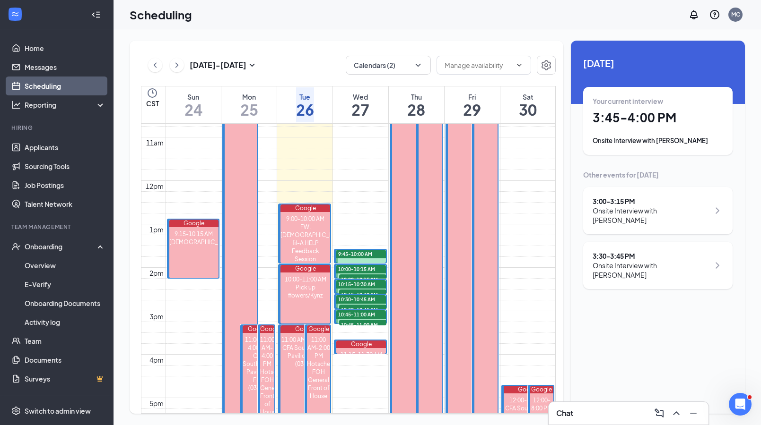
click at [451, 101] on div "Your current interview" at bounding box center [657, 100] width 130 height 9
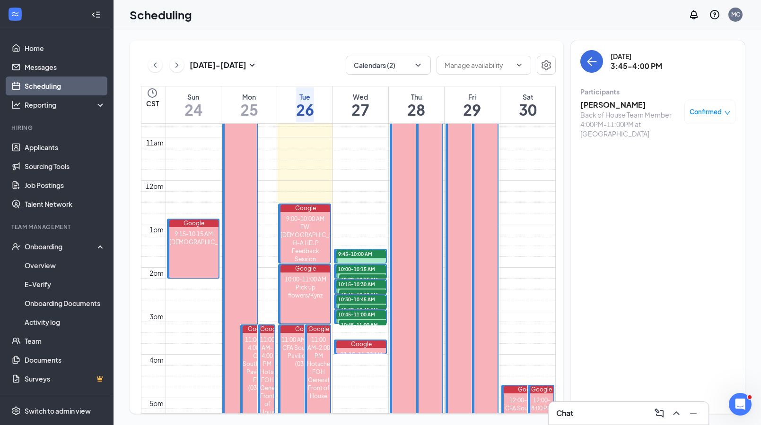
click at [451, 102] on h3 "Abdalah Hakrash" at bounding box center [629, 105] width 99 height 10
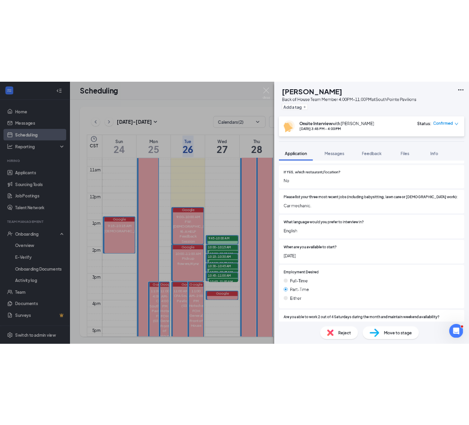
scroll to position [317, 0]
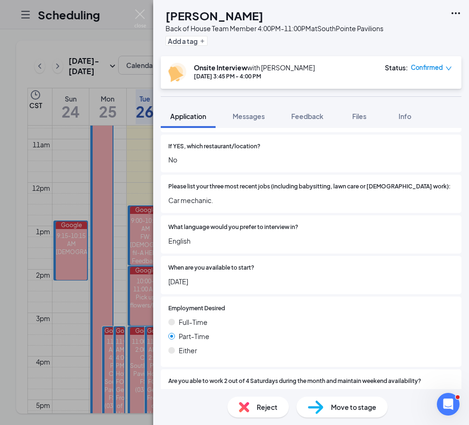
click at [333, 155] on span "No" at bounding box center [311, 160] width 286 height 10
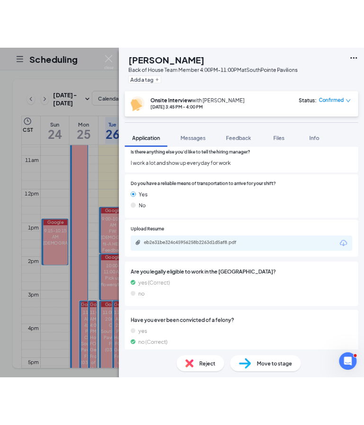
scroll to position [781, 0]
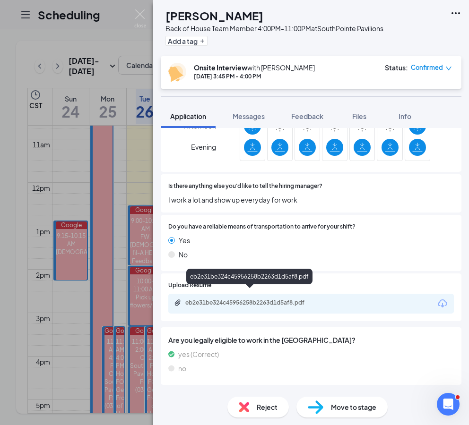
click at [264, 299] on div "eb2e31be324c45956258b2263d1d5af8.pdf" at bounding box center [251, 303] width 132 height 8
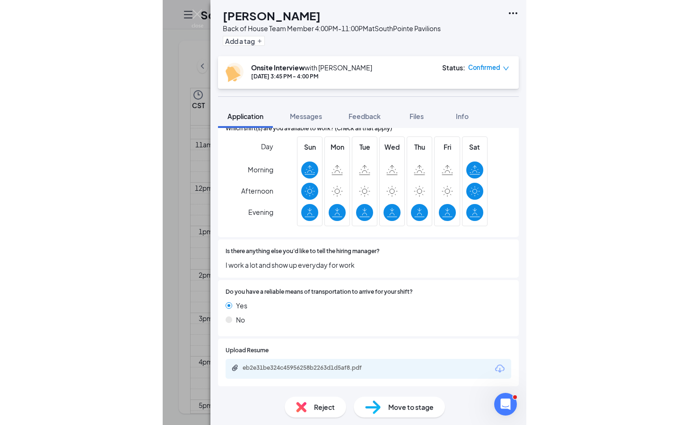
scroll to position [710, 0]
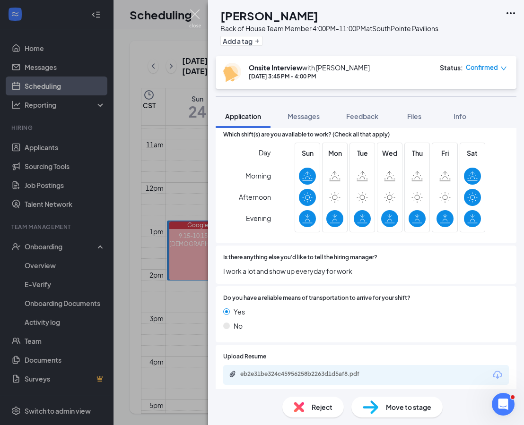
click at [197, 13] on img at bounding box center [195, 18] width 12 height 18
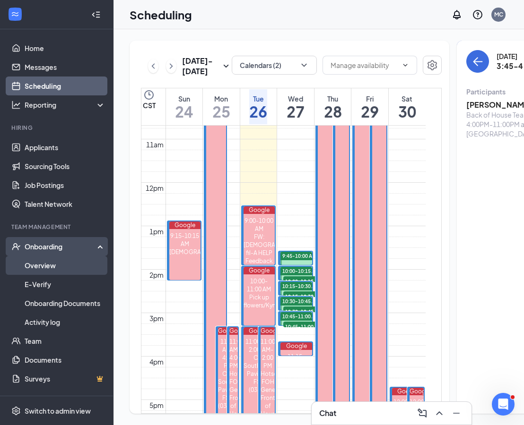
click at [43, 270] on link "Overview" at bounding box center [65, 265] width 81 height 19
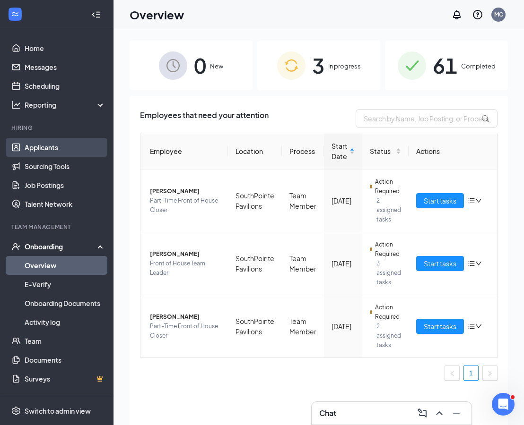
click at [57, 149] on link "Applicants" at bounding box center [65, 147] width 81 height 19
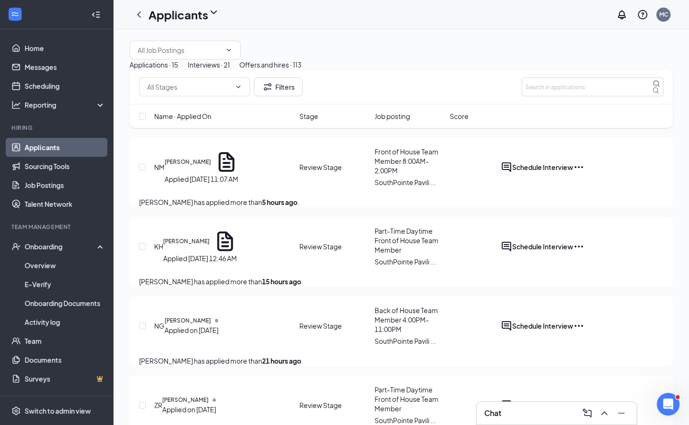
click at [302, 70] on div "Offers and hires · 113" at bounding box center [270, 65] width 62 height 10
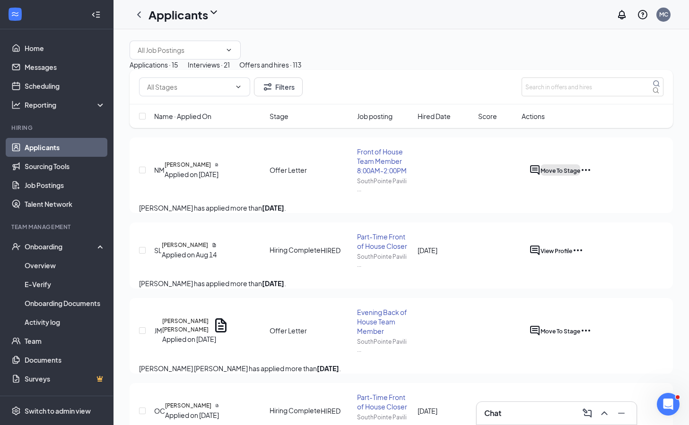
click at [451, 174] on span "Move To Stage" at bounding box center [560, 170] width 40 height 7
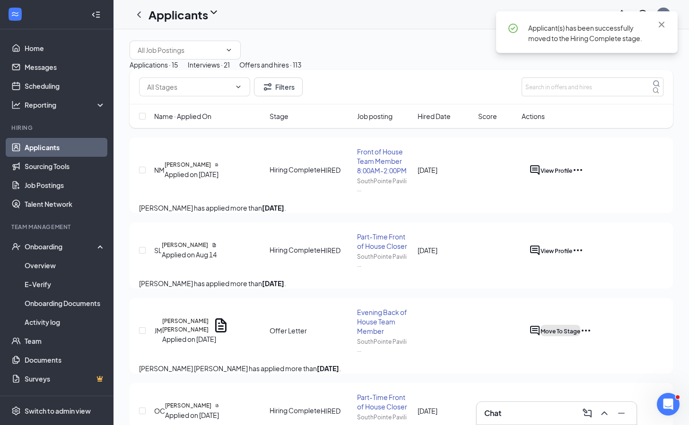
click at [451, 335] on span "Move To Stage" at bounding box center [560, 331] width 40 height 7
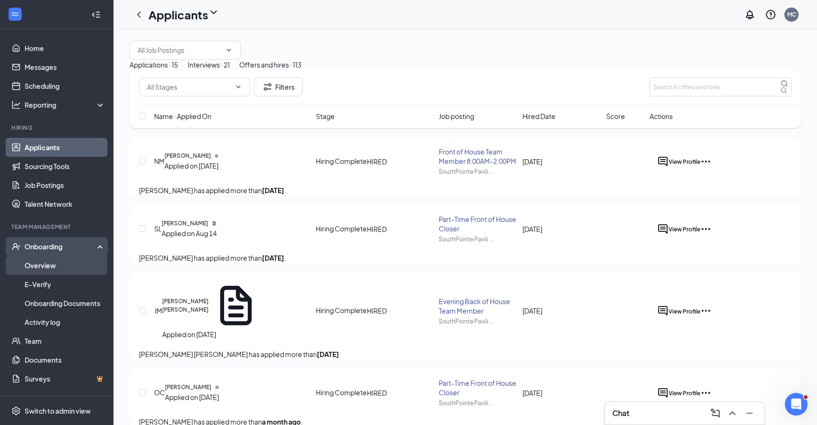
click at [49, 263] on link "Overview" at bounding box center [65, 265] width 81 height 19
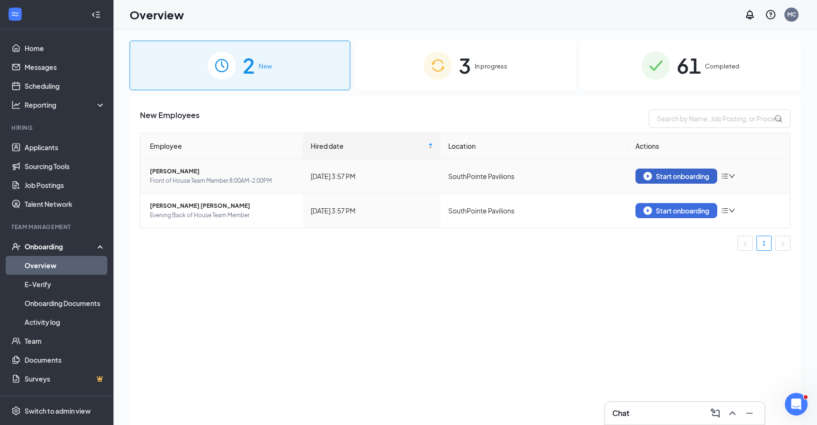
click at [451, 178] on div "Start onboarding" at bounding box center [676, 176] width 66 height 9
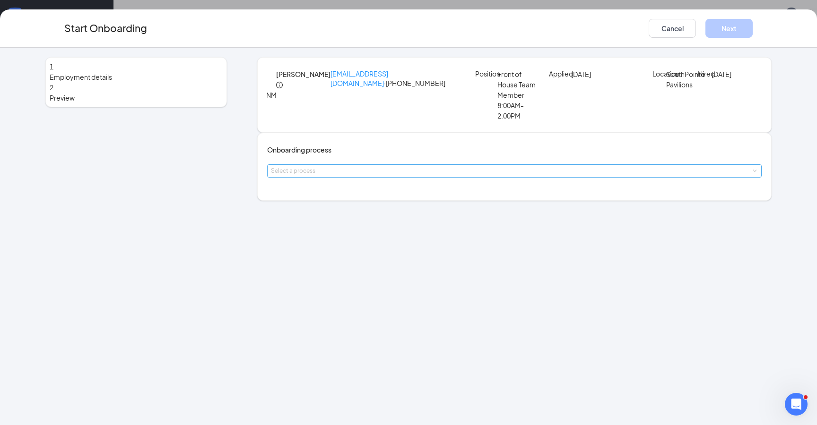
click at [389, 176] on div "Select a process" at bounding box center [512, 170] width 483 height 9
click at [363, 233] on li "Team Member" at bounding box center [352, 238] width 155 height 17
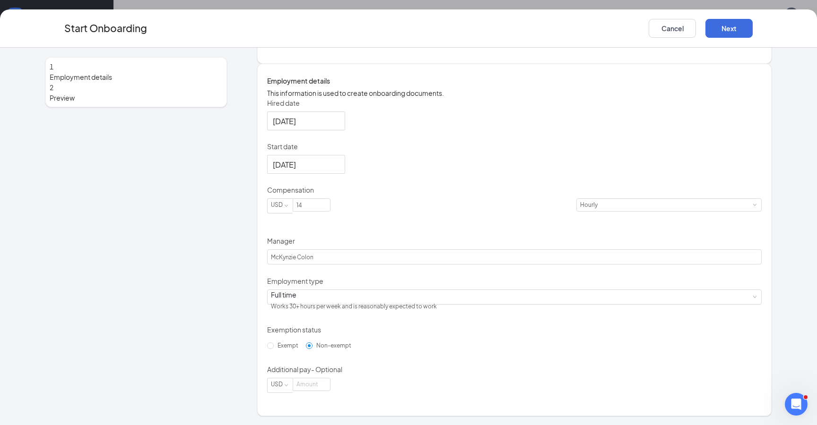
scroll to position [146, 0]
click at [330, 211] on input "14" at bounding box center [311, 205] width 37 height 12
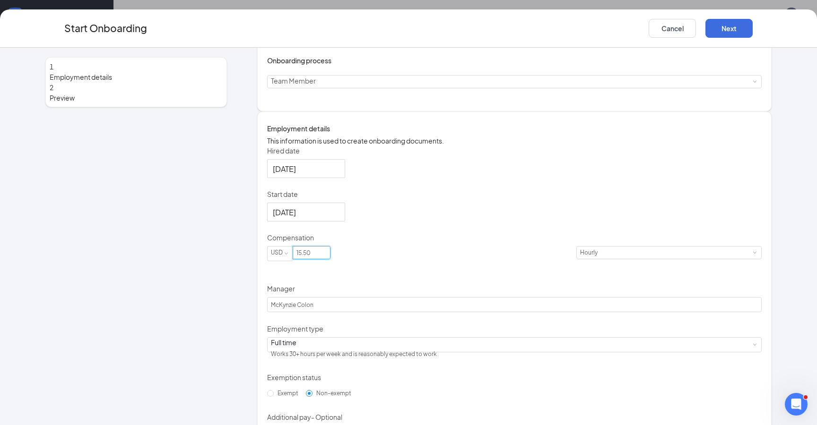
type input "15.5"
click at [451, 197] on div "Hired date Aug 23, 2025 Start date Sep 2, 2025 Compensation USD 15.5 Hourly Man…" at bounding box center [514, 293] width 495 height 295
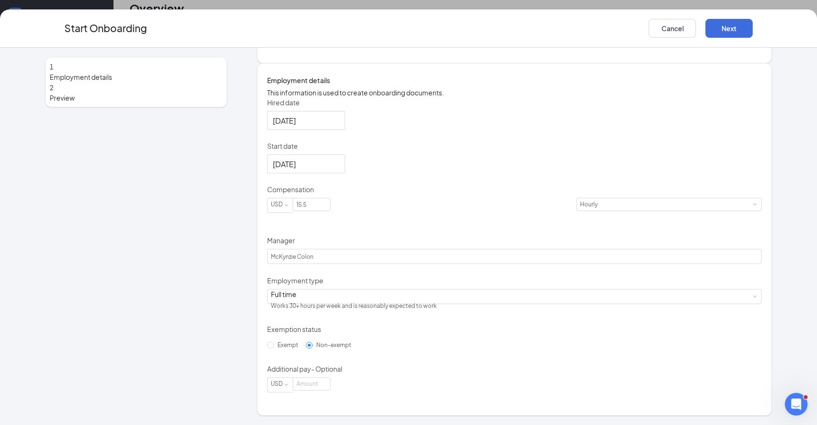
scroll to position [43, 0]
click at [451, 28] on button "Next" at bounding box center [728, 28] width 47 height 19
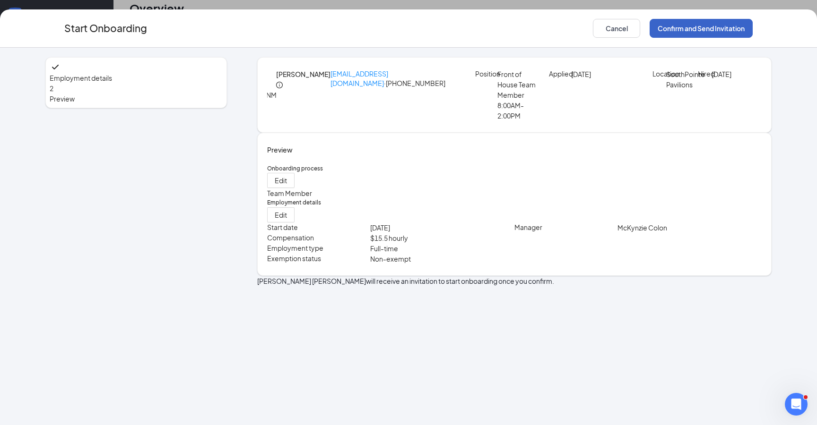
click at [451, 31] on button "Confirm and Send Invitation" at bounding box center [701, 28] width 103 height 19
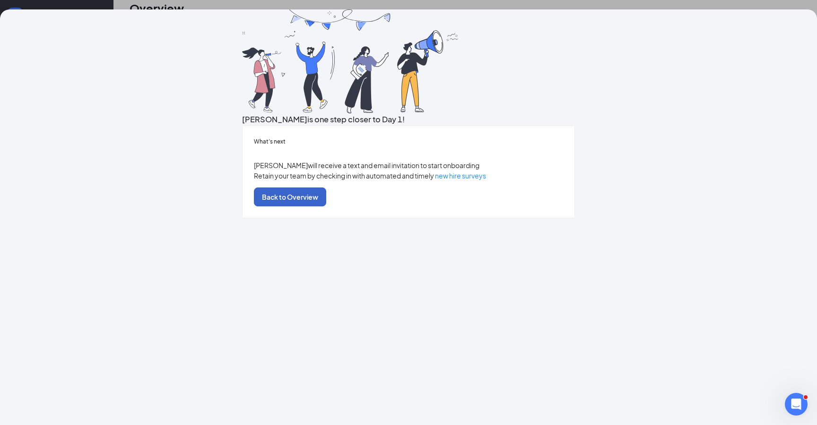
click at [326, 207] on button "Back to Overview" at bounding box center [290, 197] width 72 height 19
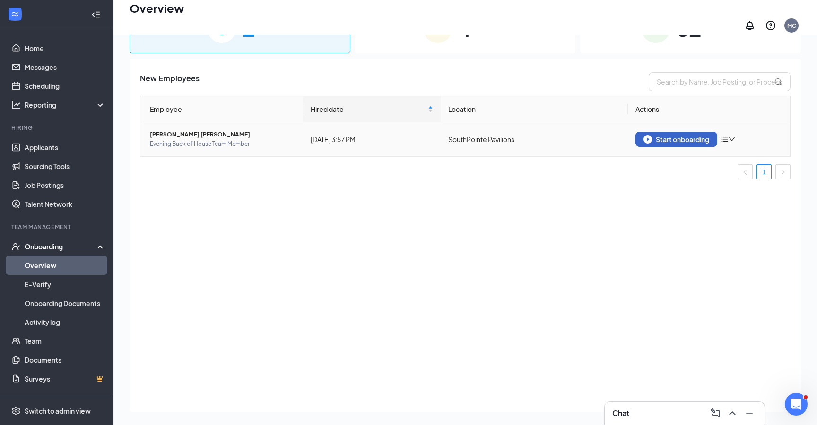
click at [451, 135] on div "Start onboarding" at bounding box center [676, 139] width 66 height 9
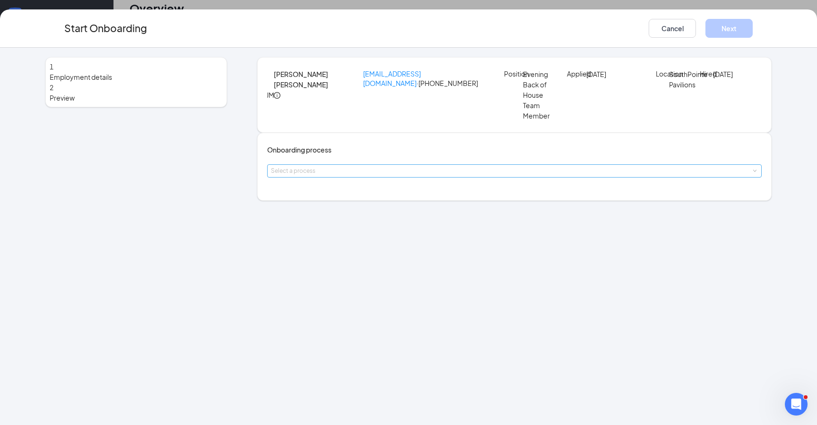
click at [376, 176] on div "Select a process" at bounding box center [512, 170] width 483 height 9
click at [319, 240] on span "Team Member" at bounding box center [300, 238] width 45 height 9
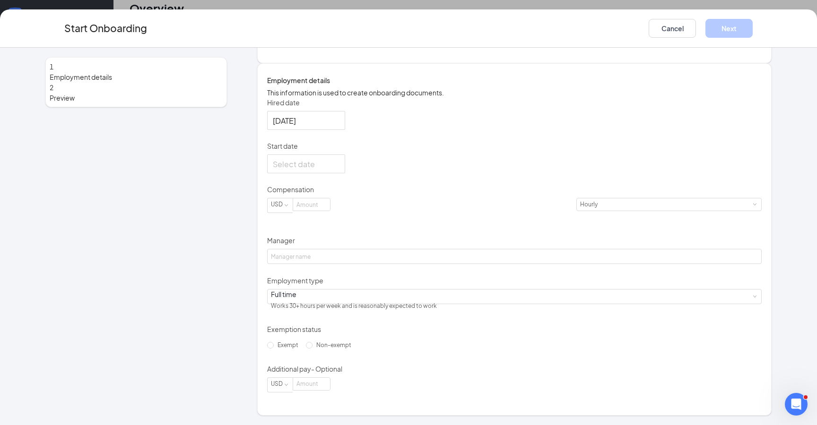
scroll to position [142, 0]
click at [338, 170] on div at bounding box center [306, 164] width 67 height 12
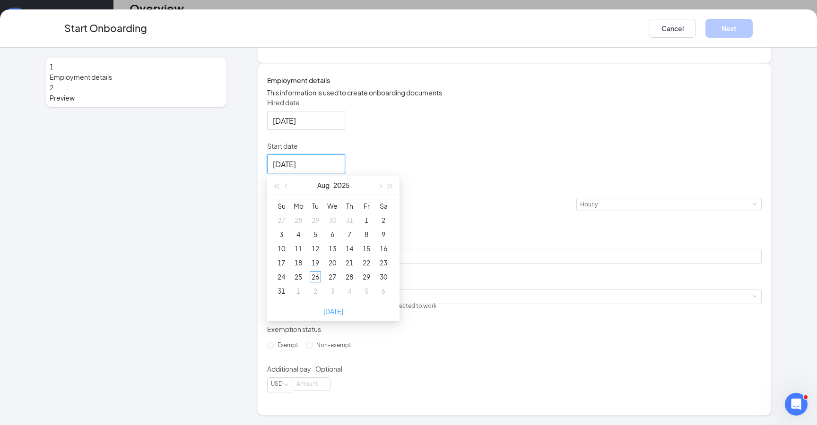
type input "Sep 3, 2025"
type input "Aug 2, 2025"
click at [393, 189] on span "button" at bounding box center [390, 186] width 5 height 5
click at [278, 189] on span "button" at bounding box center [276, 186] width 5 height 5
click at [382, 189] on span "button" at bounding box center [379, 186] width 5 height 5
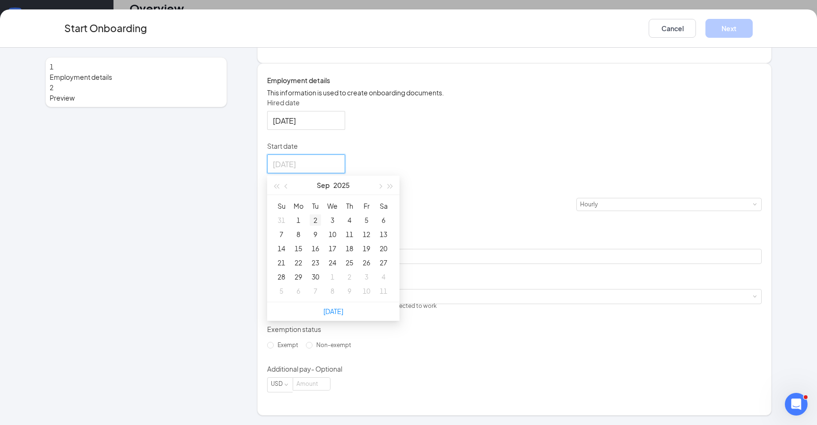
type input "Sep 2, 2025"
click at [321, 226] on div "2" at bounding box center [315, 220] width 11 height 11
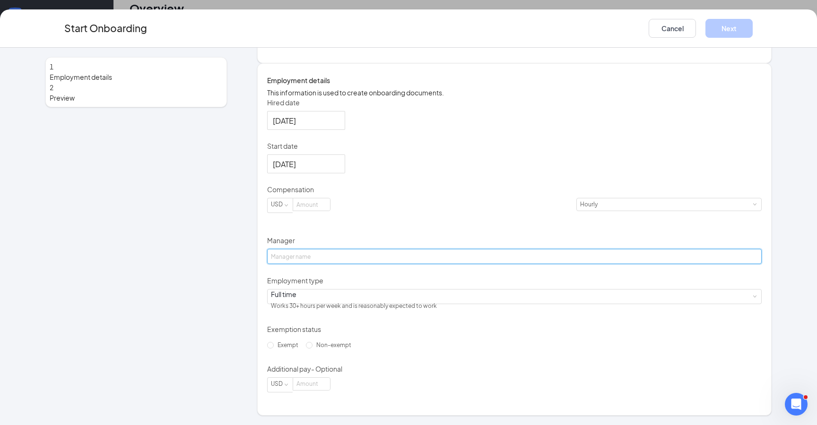
click at [340, 264] on input "Manager" at bounding box center [514, 256] width 495 height 15
type input "McKynzie Colon"
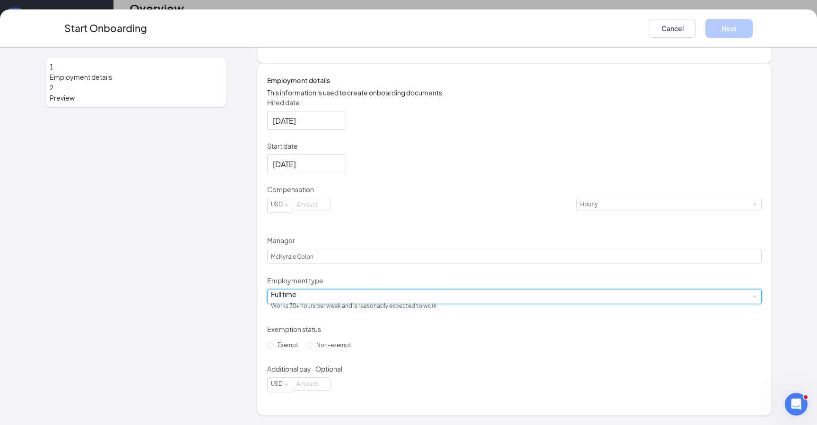
click at [365, 304] on div "Full time Works 30+ hours per week and is reasonably expected to work" at bounding box center [514, 297] width 487 height 14
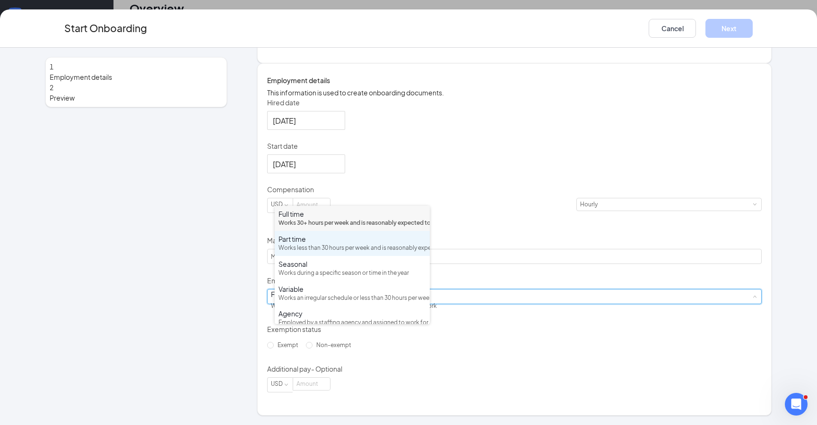
click at [325, 253] on div "Works less than 30 hours per week and is reasonably expected to work" at bounding box center [352, 248] width 148 height 9
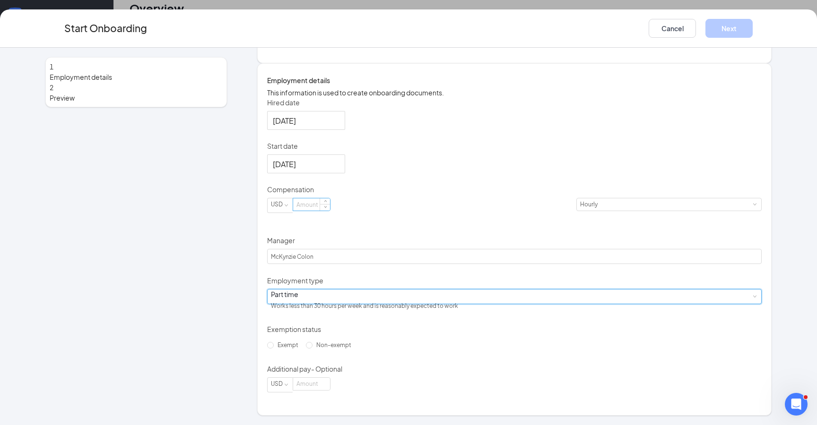
click at [330, 211] on input at bounding box center [311, 205] width 37 height 12
type input "15.5"
click at [451, 301] on div "Hired date Aug 26, 2025 Start date Sep 2, 2025 Sep 2025 Su Mo Tu We Th Fr Sa 31…" at bounding box center [514, 245] width 495 height 295
click at [306, 349] on input "Non-exempt" at bounding box center [309, 345] width 7 height 7
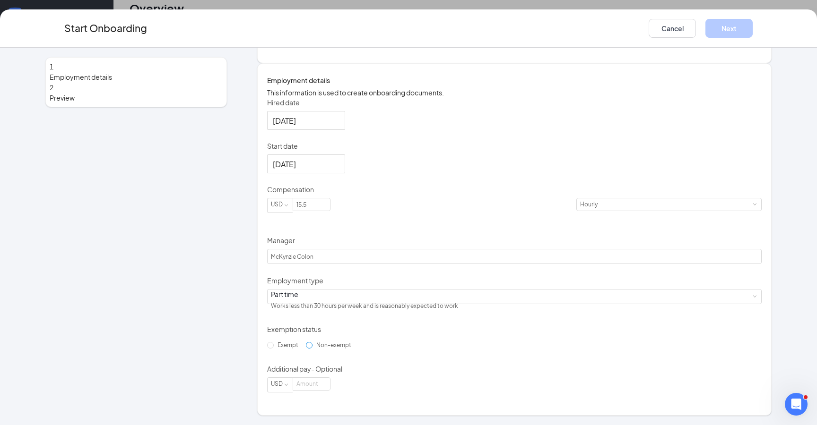
radio input "true"
click at [451, 31] on button "Next" at bounding box center [728, 28] width 47 height 19
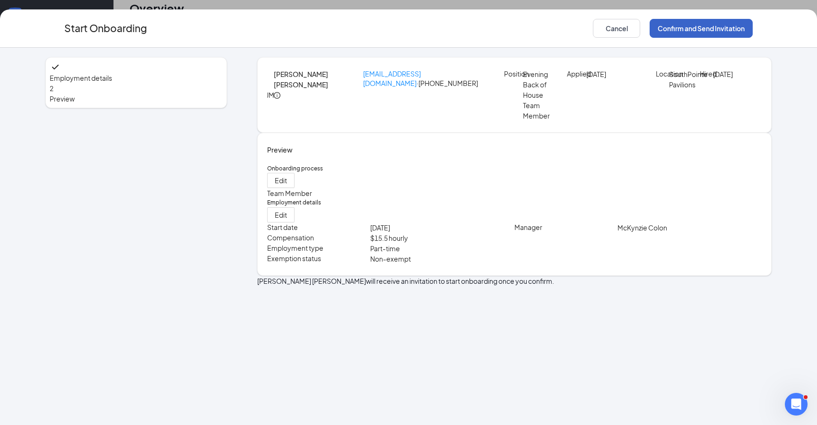
click at [451, 31] on button "Confirm and Send Invitation" at bounding box center [701, 28] width 103 height 19
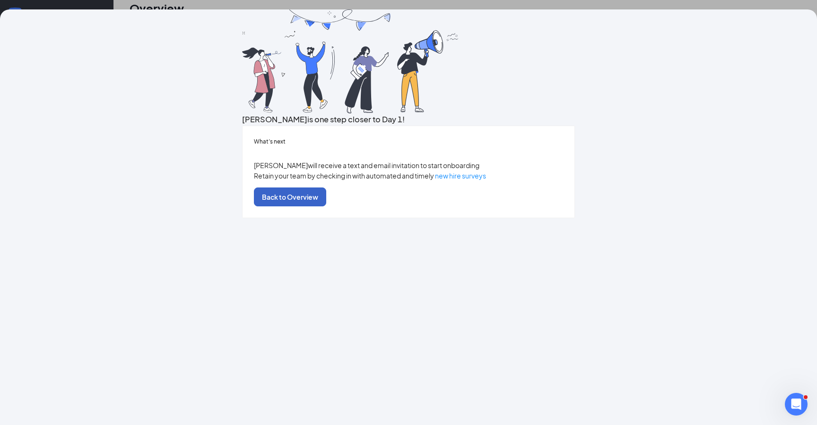
click at [326, 207] on button "Back to Overview" at bounding box center [290, 197] width 72 height 19
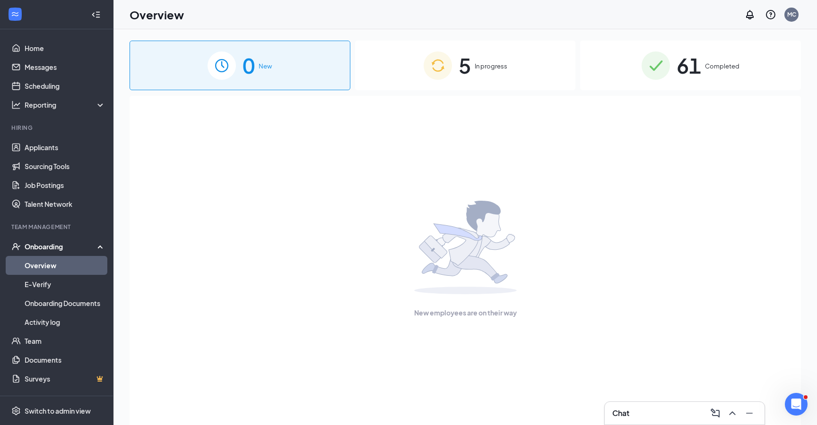
click at [451, 74] on div "5 In progress" at bounding box center [465, 66] width 221 height 50
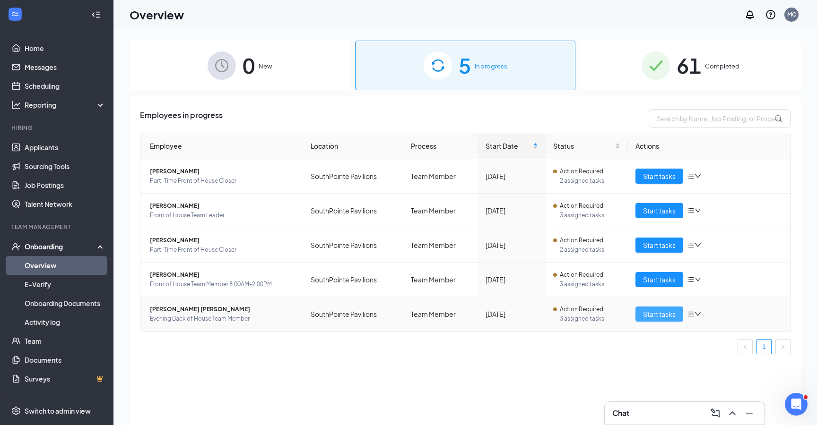
click at [451, 318] on span "Start tasks" at bounding box center [659, 314] width 33 height 10
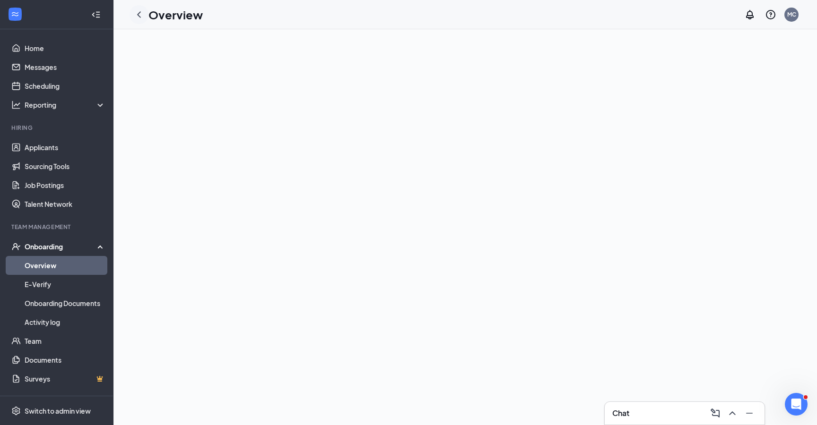
click at [136, 16] on icon "ChevronLeft" at bounding box center [138, 14] width 11 height 11
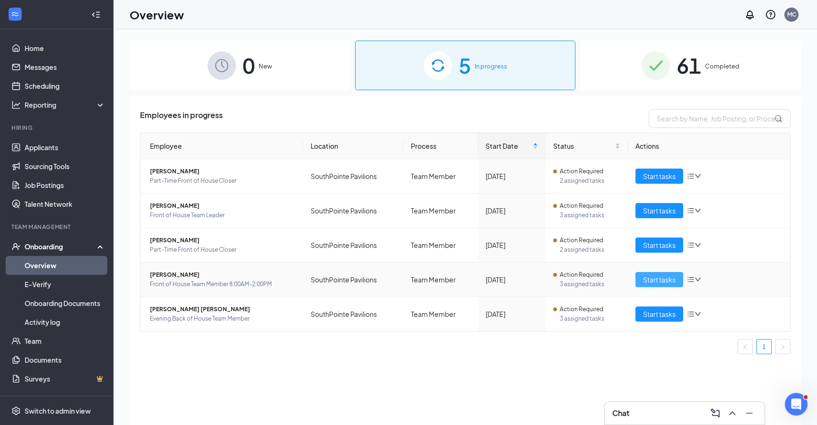
click at [674, 279] on span "Start tasks" at bounding box center [659, 280] width 33 height 10
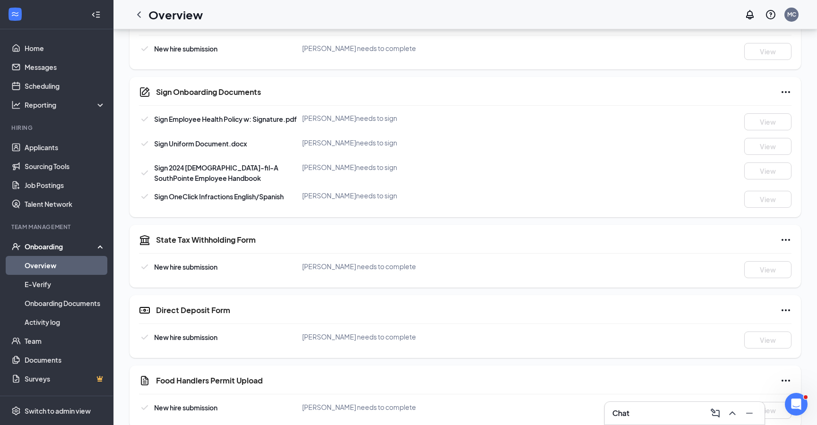
scroll to position [564, 0]
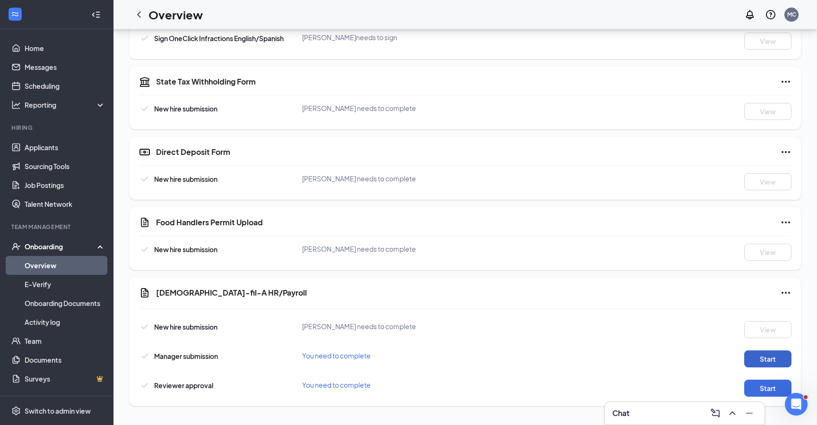
click at [761, 358] on button "Start" at bounding box center [767, 359] width 47 height 17
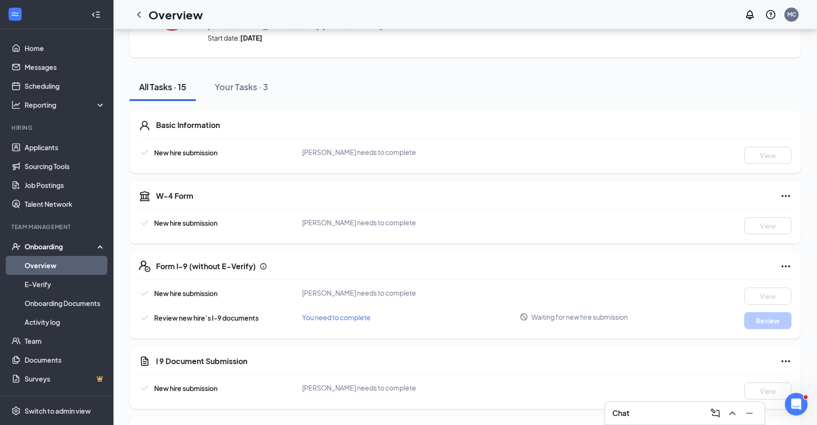
scroll to position [0, 0]
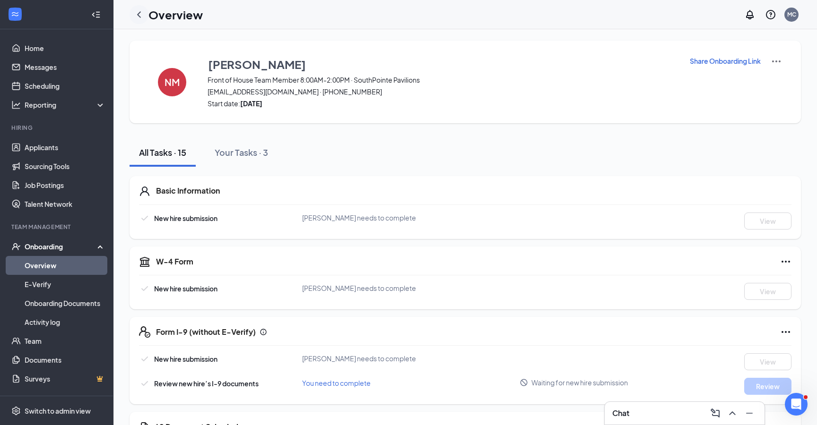
click at [141, 10] on icon "ChevronLeft" at bounding box center [138, 14] width 11 height 11
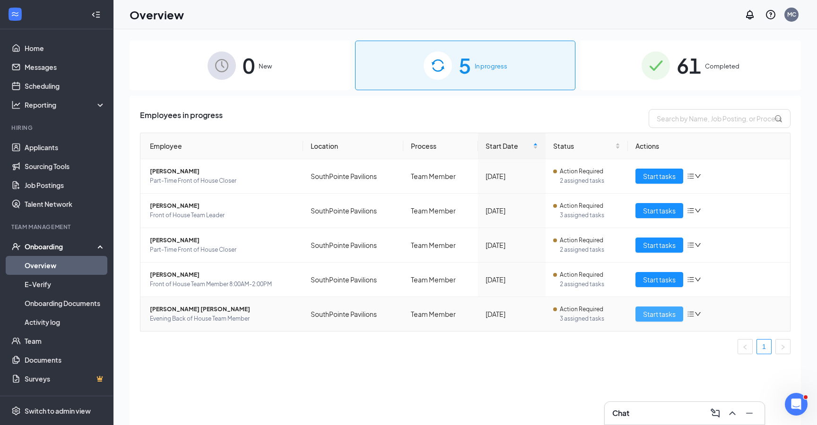
click at [660, 315] on span "Start tasks" at bounding box center [659, 314] width 33 height 10
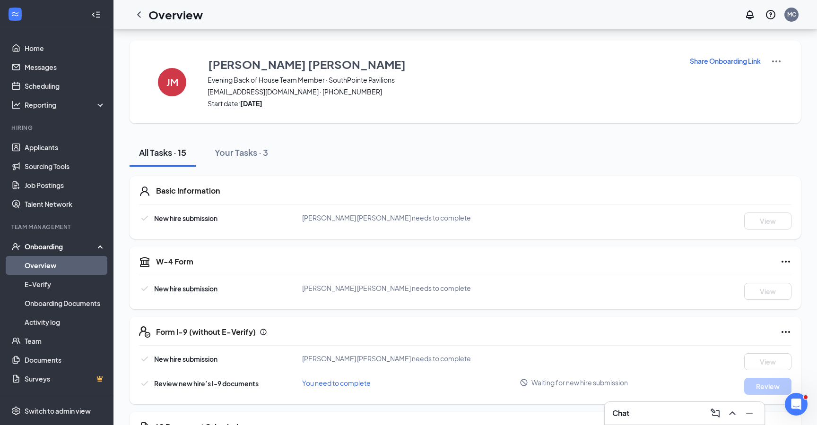
scroll to position [564, 0]
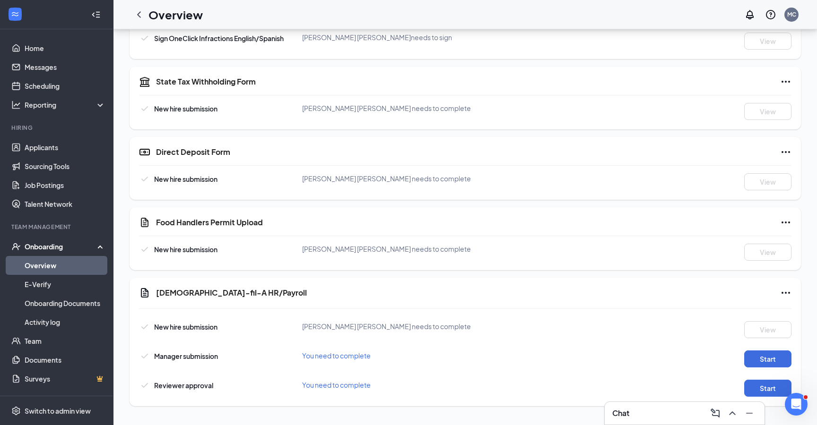
click at [775, 349] on div "Manager submission You need to complete Start" at bounding box center [465, 357] width 652 height 22
click at [770, 357] on button "Start" at bounding box center [767, 359] width 47 height 17
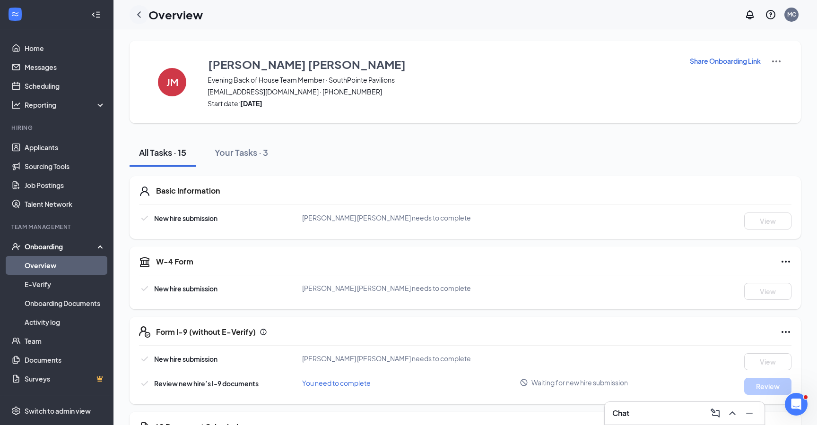
click at [148, 13] on div at bounding box center [139, 14] width 19 height 19
click at [137, 16] on icon "ChevronLeft" at bounding box center [138, 14] width 11 height 11
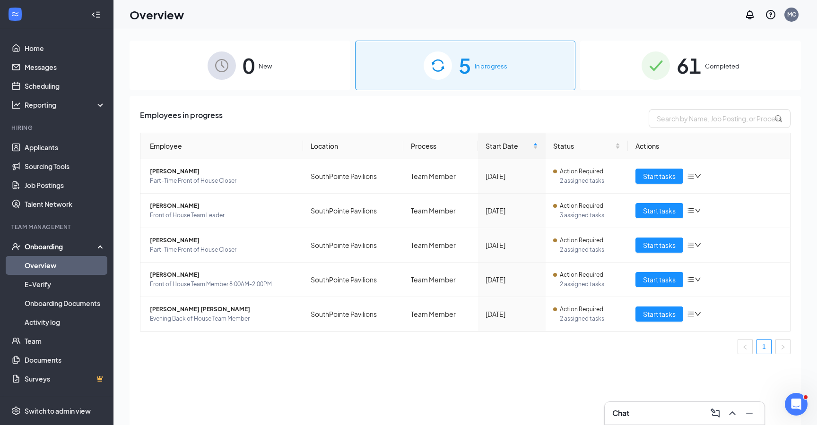
click at [640, 414] on div "Chat" at bounding box center [684, 413] width 145 height 15
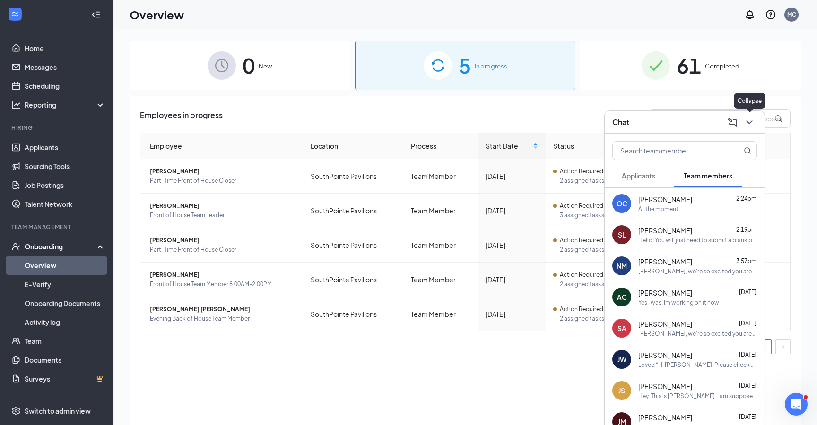
click at [753, 120] on icon "ChevronDown" at bounding box center [749, 122] width 11 height 11
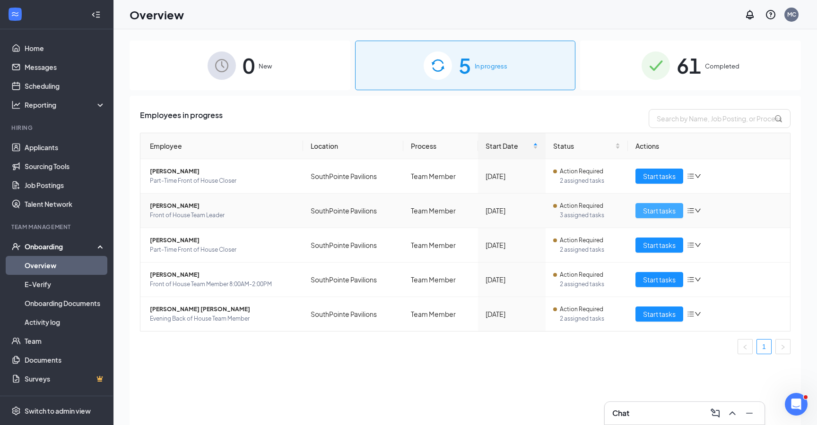
click at [671, 214] on span "Start tasks" at bounding box center [659, 211] width 33 height 10
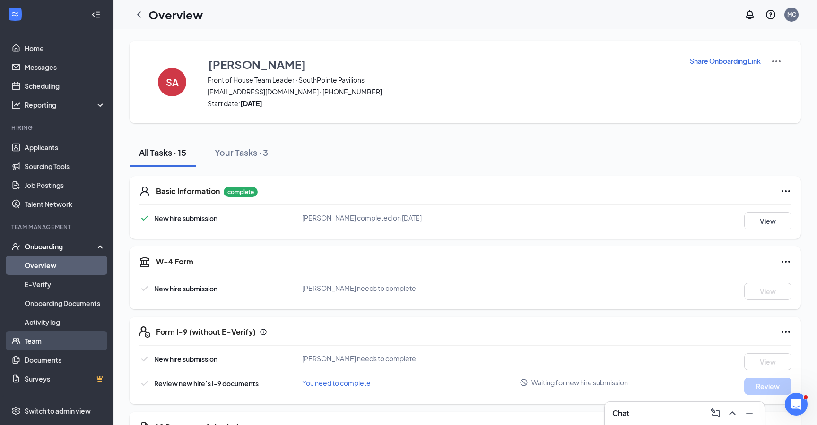
click at [54, 338] on link "Team" at bounding box center [65, 341] width 81 height 19
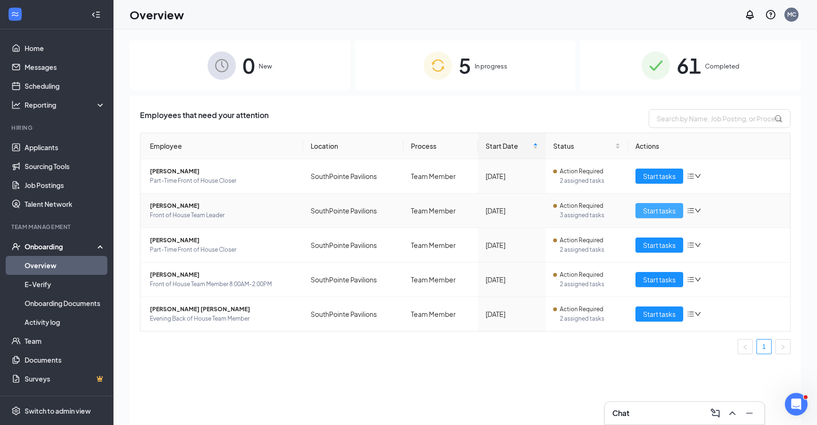
click at [660, 212] on span "Start tasks" at bounding box center [659, 211] width 33 height 10
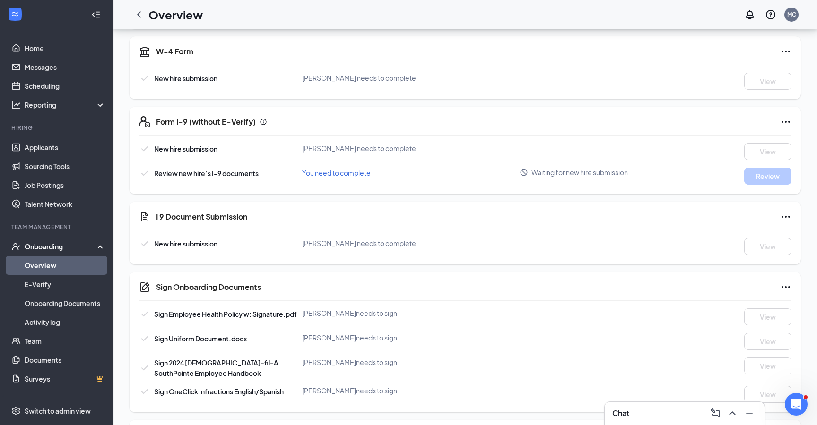
scroll to position [564, 0]
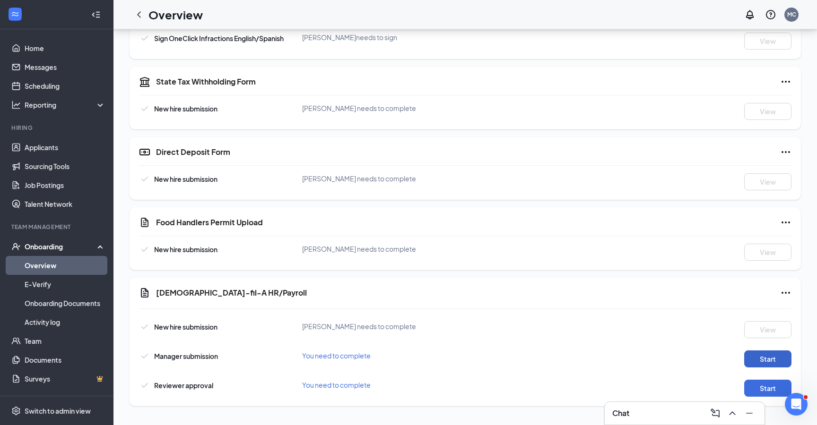
click at [761, 359] on button "Start" at bounding box center [767, 359] width 47 height 17
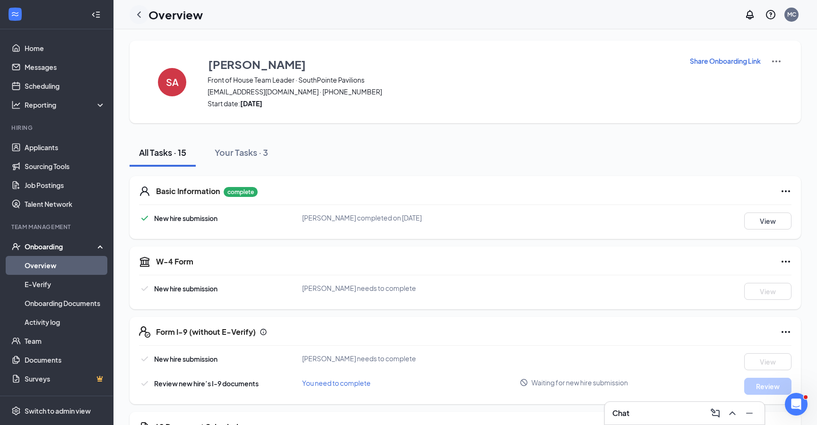
click at [139, 17] on icon "ChevronLeft" at bounding box center [138, 14] width 11 height 11
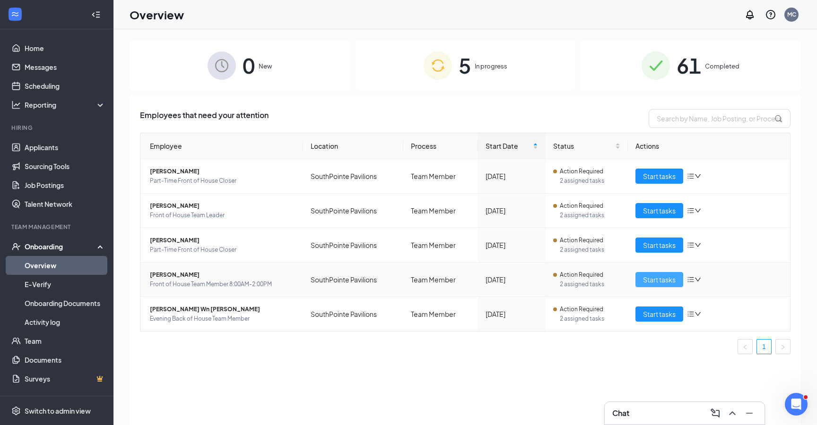
click at [643, 281] on span "Start tasks" at bounding box center [659, 280] width 33 height 10
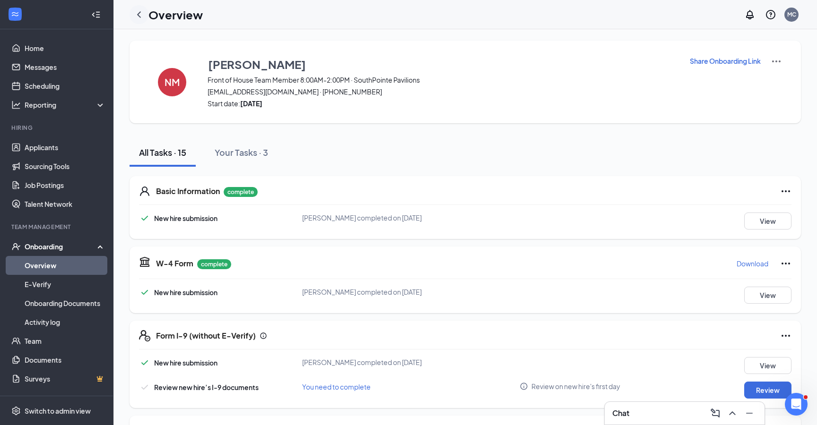
click at [141, 16] on icon "ChevronLeft" at bounding box center [138, 14] width 11 height 11
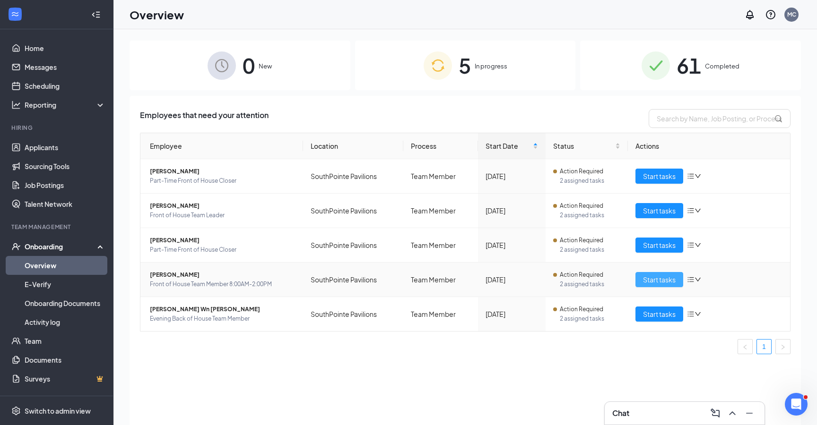
click at [659, 283] on span "Start tasks" at bounding box center [659, 280] width 33 height 10
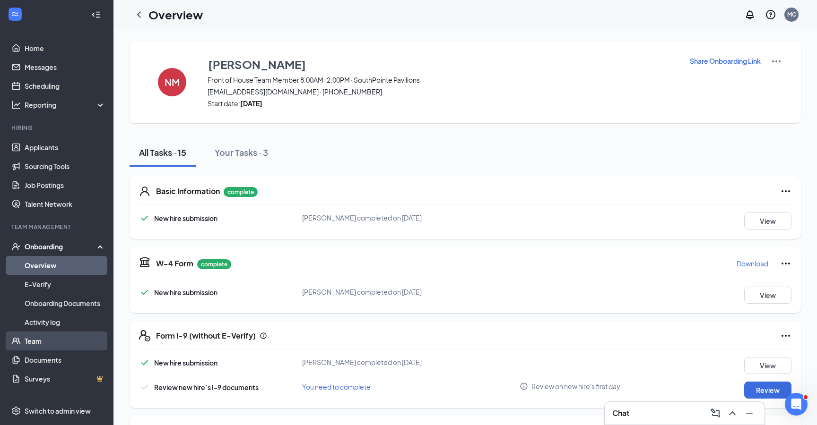
click at [44, 337] on link "Team" at bounding box center [65, 341] width 81 height 19
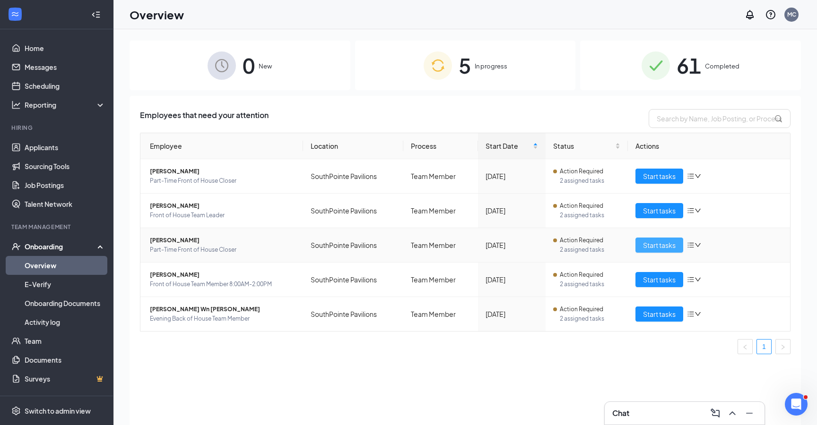
click at [664, 243] on span "Start tasks" at bounding box center [659, 245] width 33 height 10
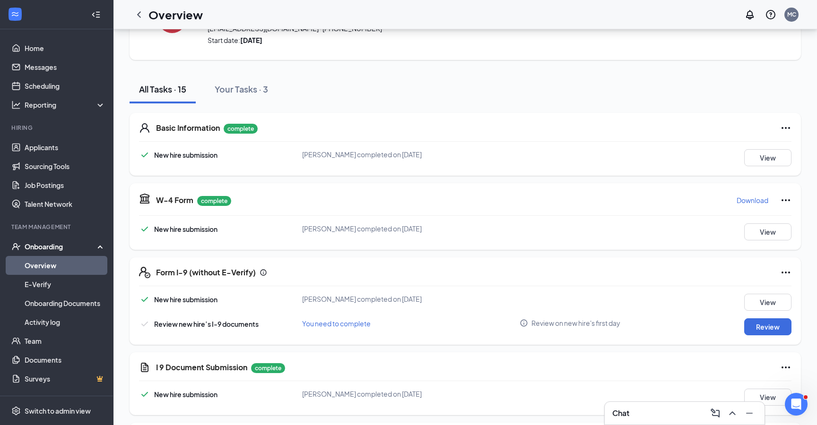
scroll to position [61, 0]
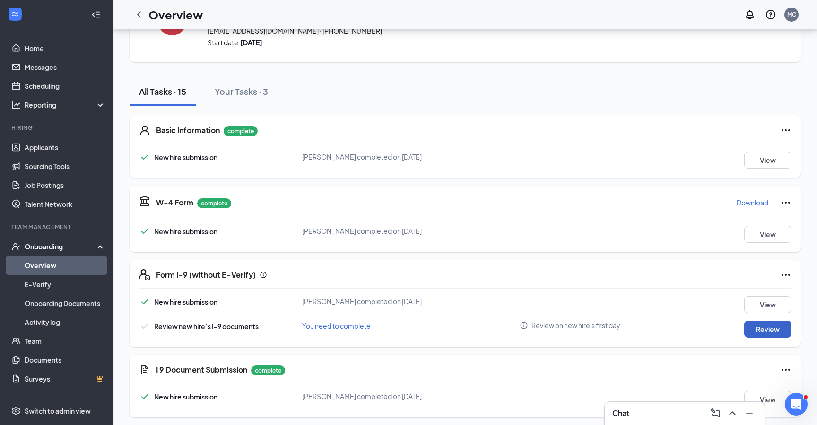
click at [765, 331] on button "Review" at bounding box center [767, 329] width 47 height 17
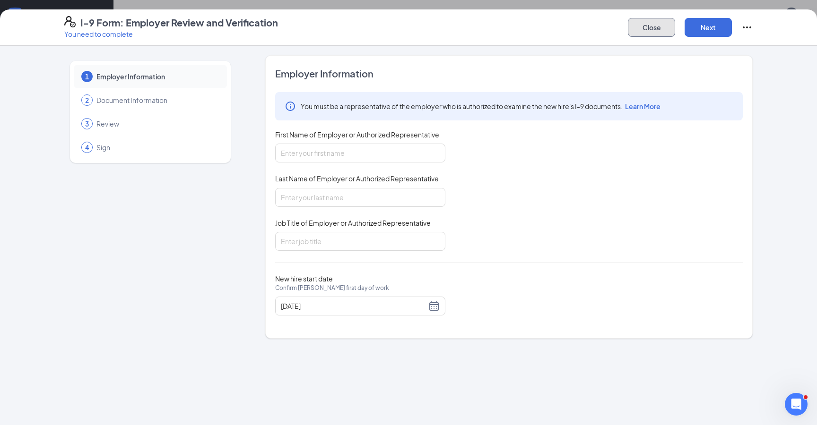
click at [649, 30] on button "Close" at bounding box center [651, 27] width 47 height 19
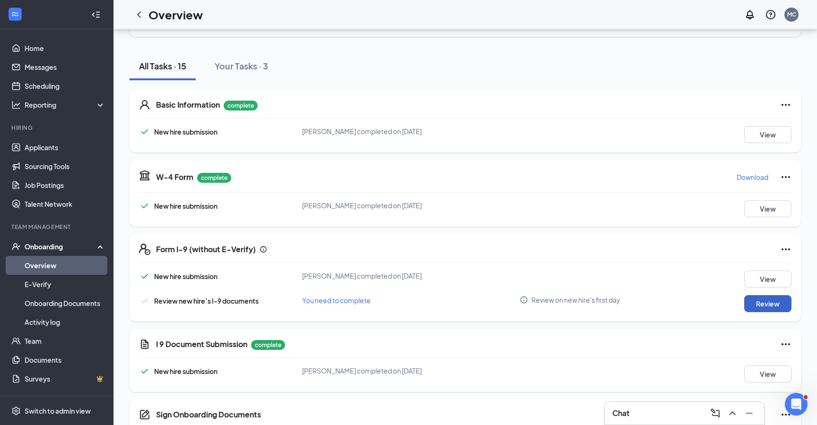
scroll to position [32, 0]
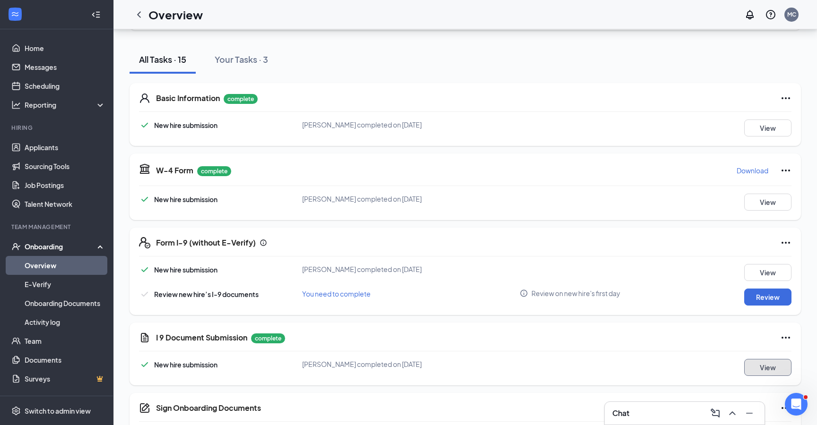
click at [760, 365] on button "View" at bounding box center [767, 367] width 47 height 17
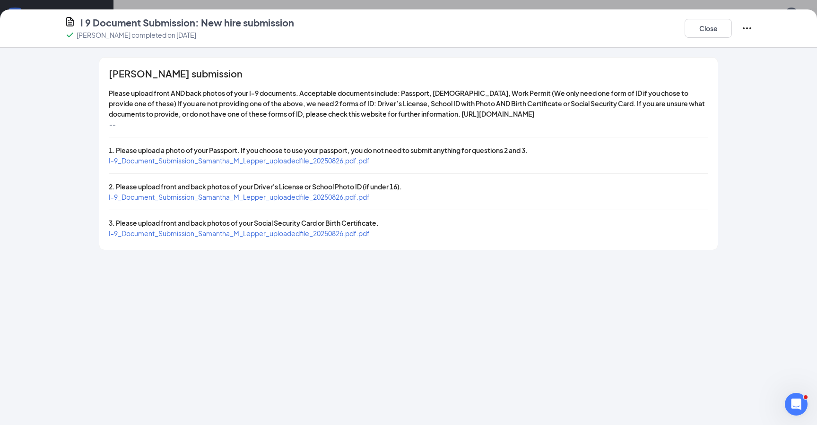
click at [333, 201] on span "I-9_Document_Submission_Samantha_M_Lepper_uploadedfile_20250826.pdf.pdf" at bounding box center [239, 197] width 261 height 9
click at [275, 238] on span "I-9_Document_Submission_Samantha_M_Lepper_uploadedfile_20250826.pdf.pdf" at bounding box center [239, 233] width 261 height 9
click at [707, 29] on button "Close" at bounding box center [708, 28] width 47 height 19
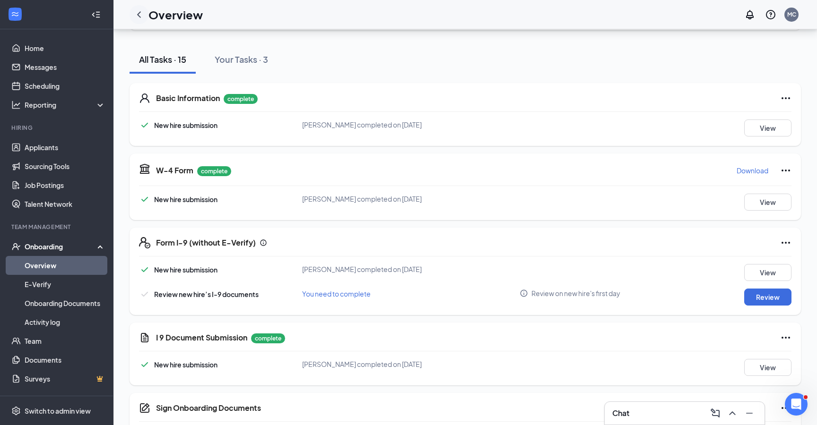
click at [136, 13] on icon "ChevronLeft" at bounding box center [138, 14] width 11 height 11
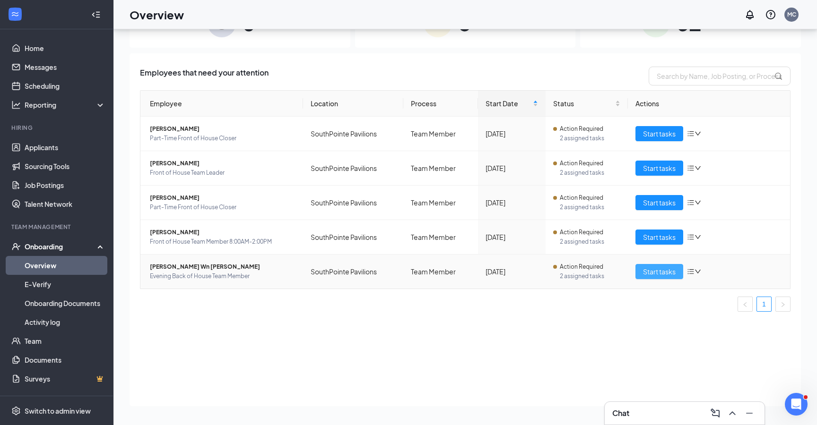
click at [660, 272] on span "Start tasks" at bounding box center [659, 272] width 33 height 10
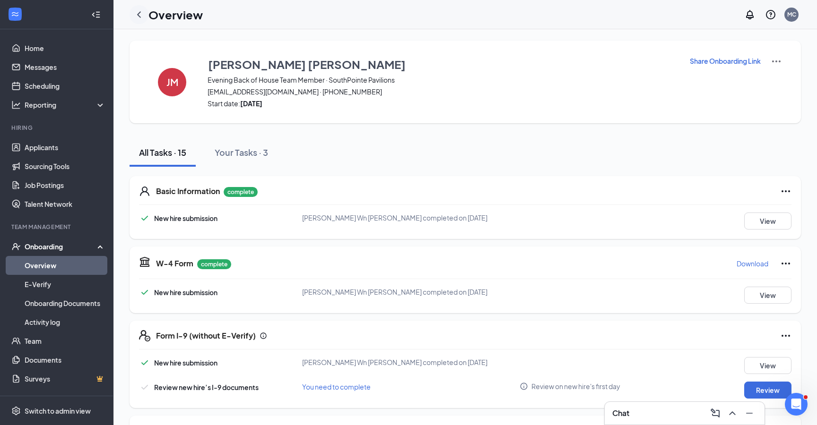
click at [142, 13] on icon "ChevronLeft" at bounding box center [138, 14] width 11 height 11
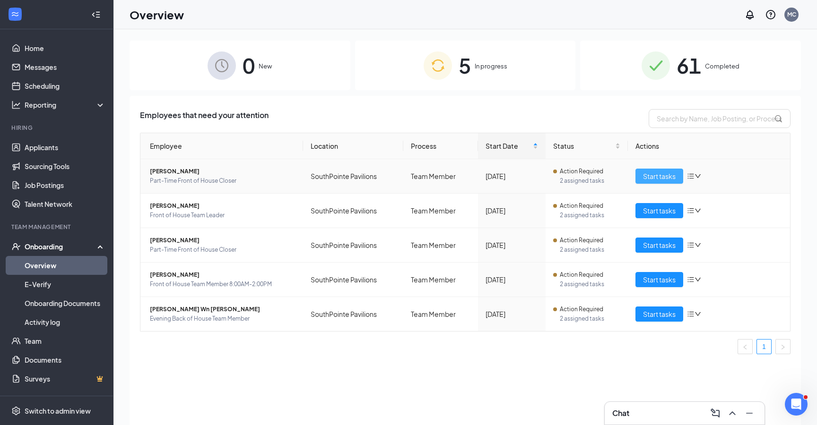
click at [665, 181] on span "Start tasks" at bounding box center [659, 176] width 33 height 10
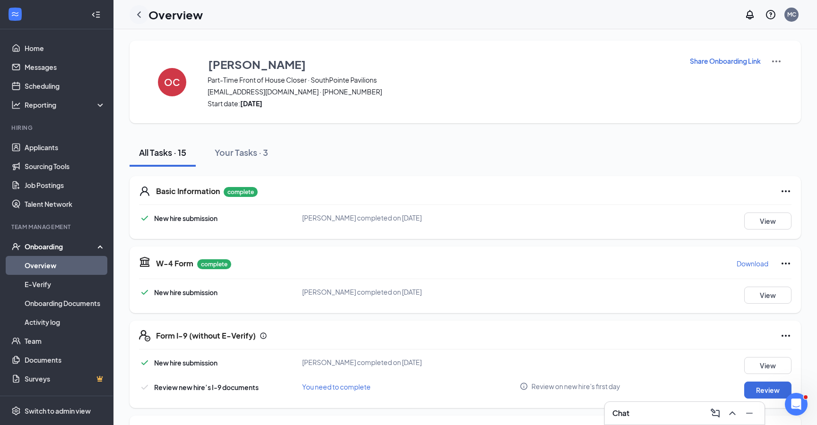
click at [135, 13] on icon "ChevronLeft" at bounding box center [138, 14] width 11 height 11
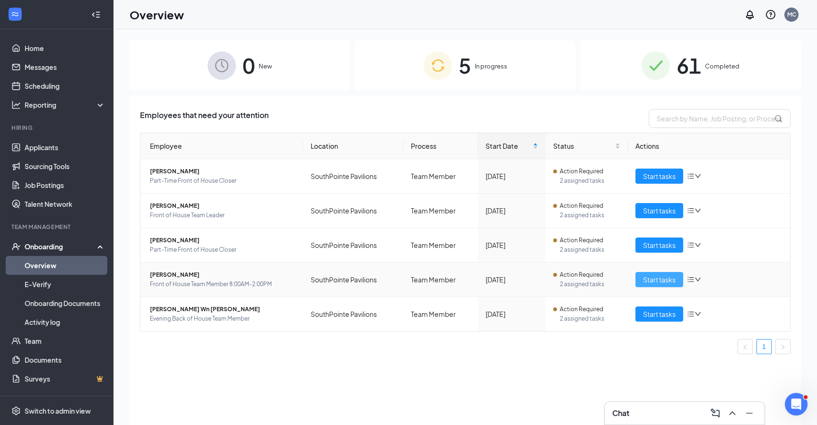
click at [661, 284] on span "Start tasks" at bounding box center [659, 280] width 33 height 10
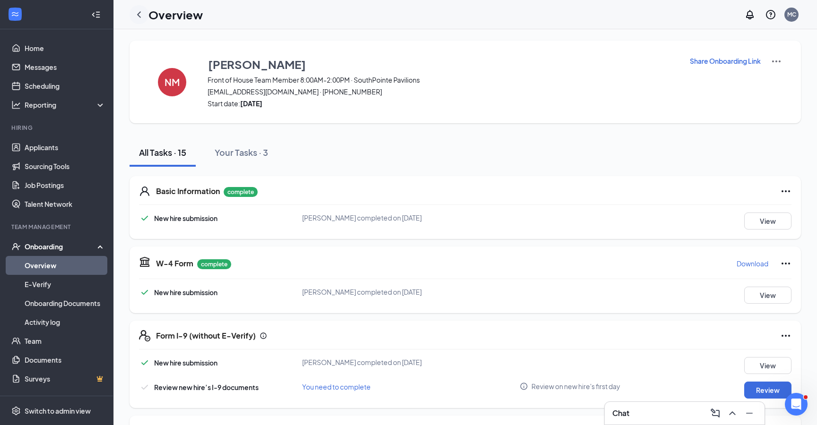
click at [147, 15] on div at bounding box center [139, 14] width 19 height 19
click at [139, 15] on icon "ChevronLeft" at bounding box center [139, 14] width 4 height 6
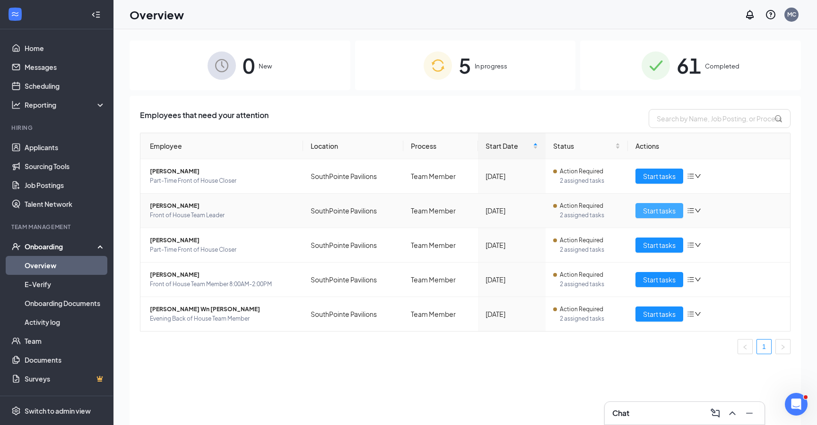
click at [666, 212] on span "Start tasks" at bounding box center [659, 211] width 33 height 10
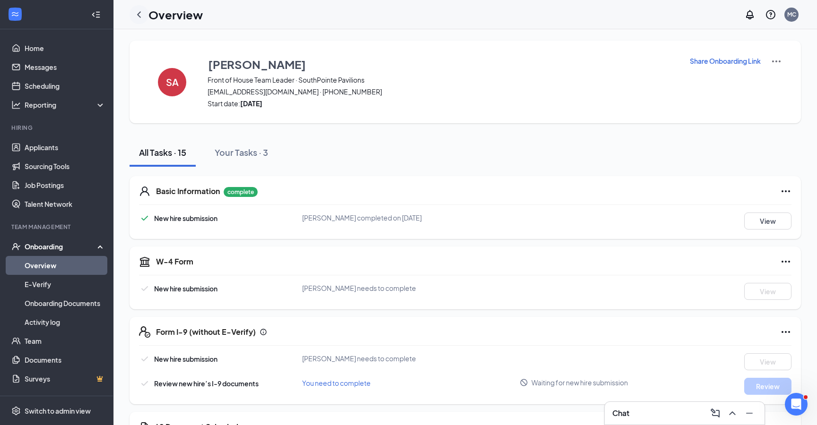
click at [139, 17] on icon "ChevronLeft" at bounding box center [138, 14] width 11 height 11
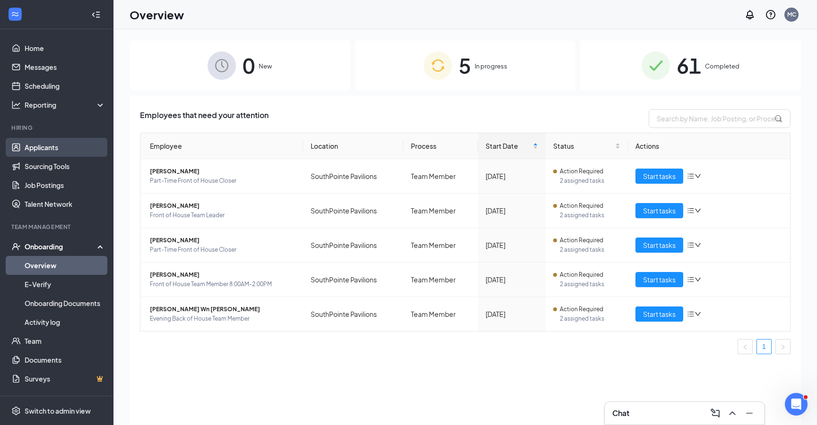
click at [69, 149] on link "Applicants" at bounding box center [65, 147] width 81 height 19
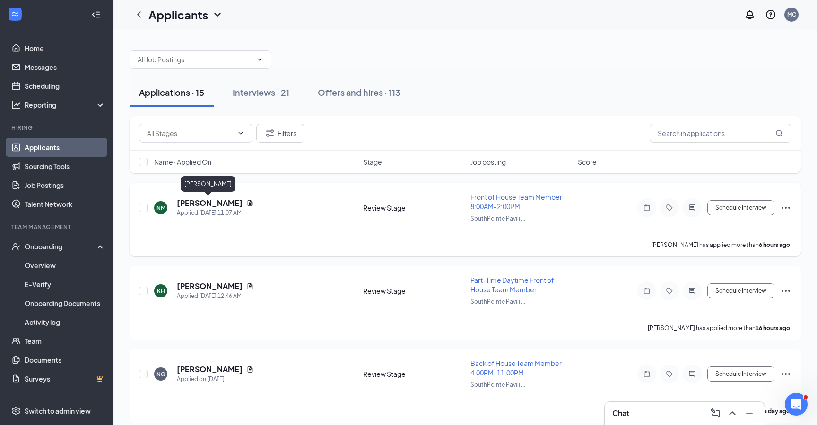
click at [213, 204] on h5 "[PERSON_NAME]" at bounding box center [210, 203] width 66 height 10
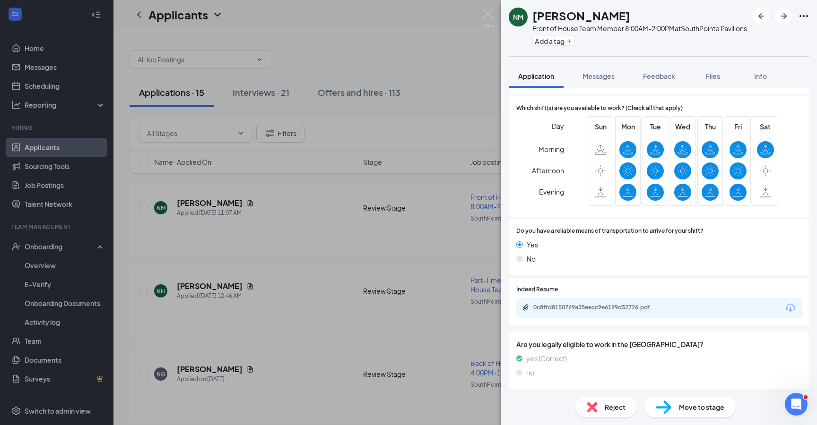
scroll to position [728, 0]
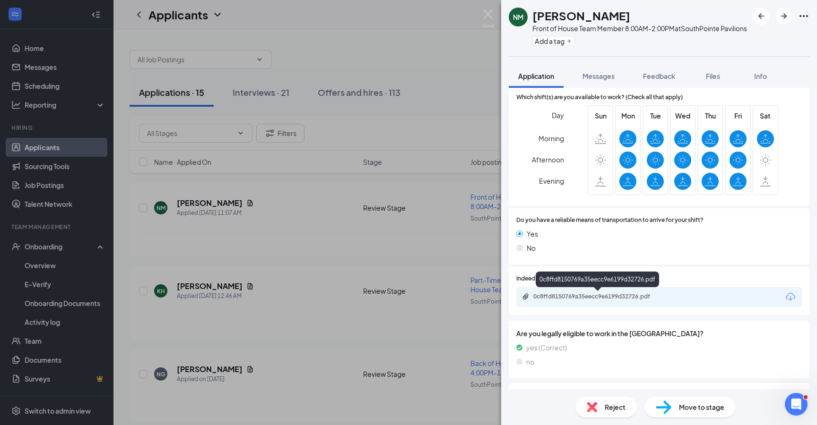
click at [639, 296] on div "0c8ffd8150769a35eecc9e6199d32726.pdf" at bounding box center [599, 297] width 132 height 8
click at [488, 16] on img at bounding box center [488, 18] width 12 height 18
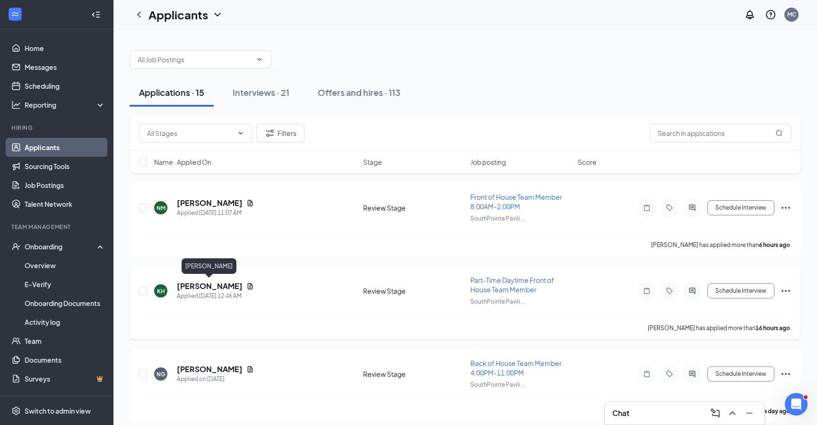
click at [210, 287] on h5 "[PERSON_NAME]" at bounding box center [210, 286] width 66 height 10
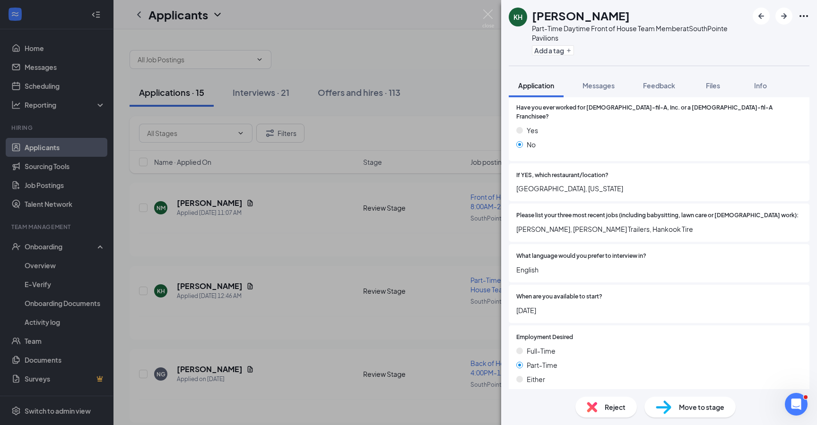
scroll to position [278, 0]
